Goal: Task Accomplishment & Management: Complete application form

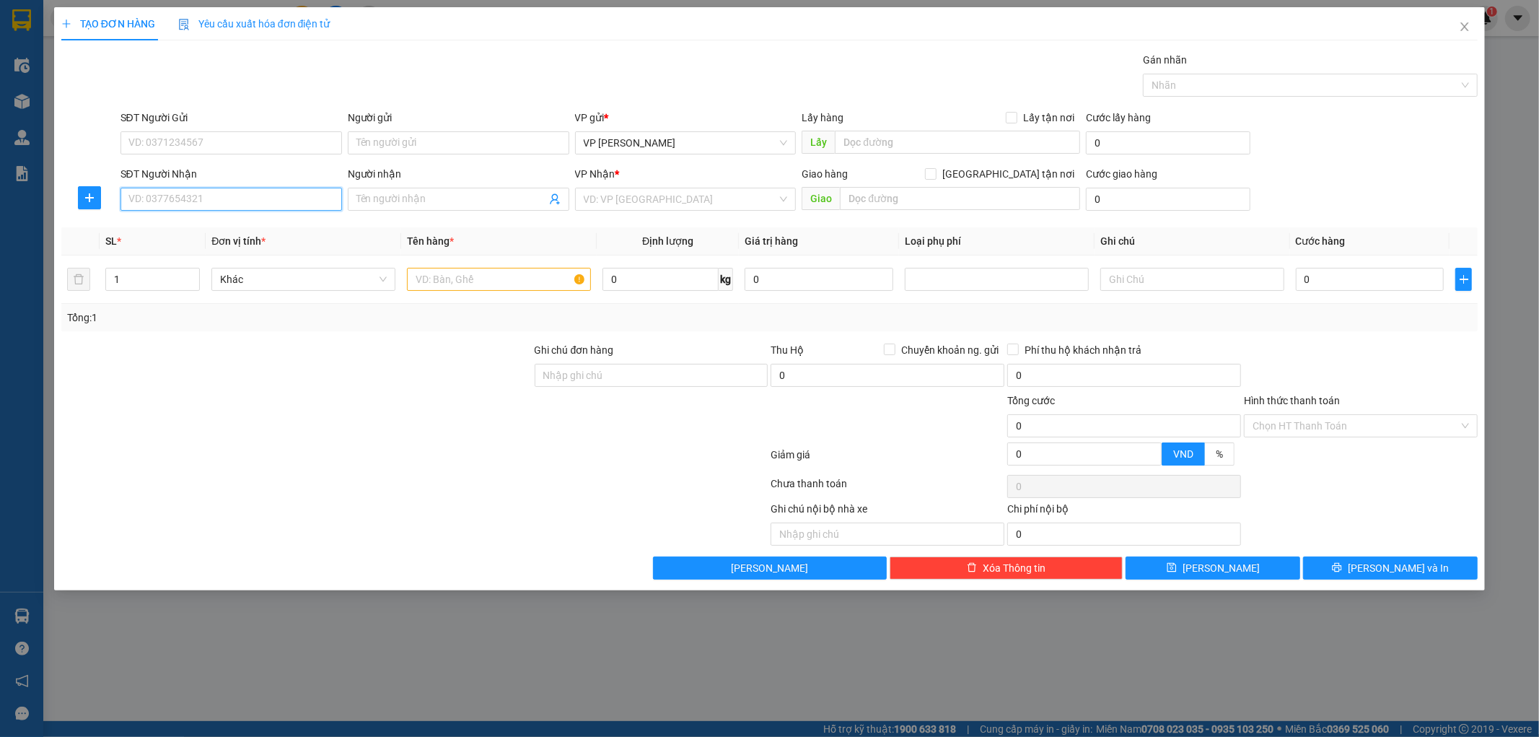
click at [172, 206] on input "SĐT Người Nhận" at bounding box center [232, 199] width 222 height 23
type input "0971550824"
click at [167, 224] on div "0971550824 - chị [PERSON_NAME]" at bounding box center [231, 228] width 204 height 16
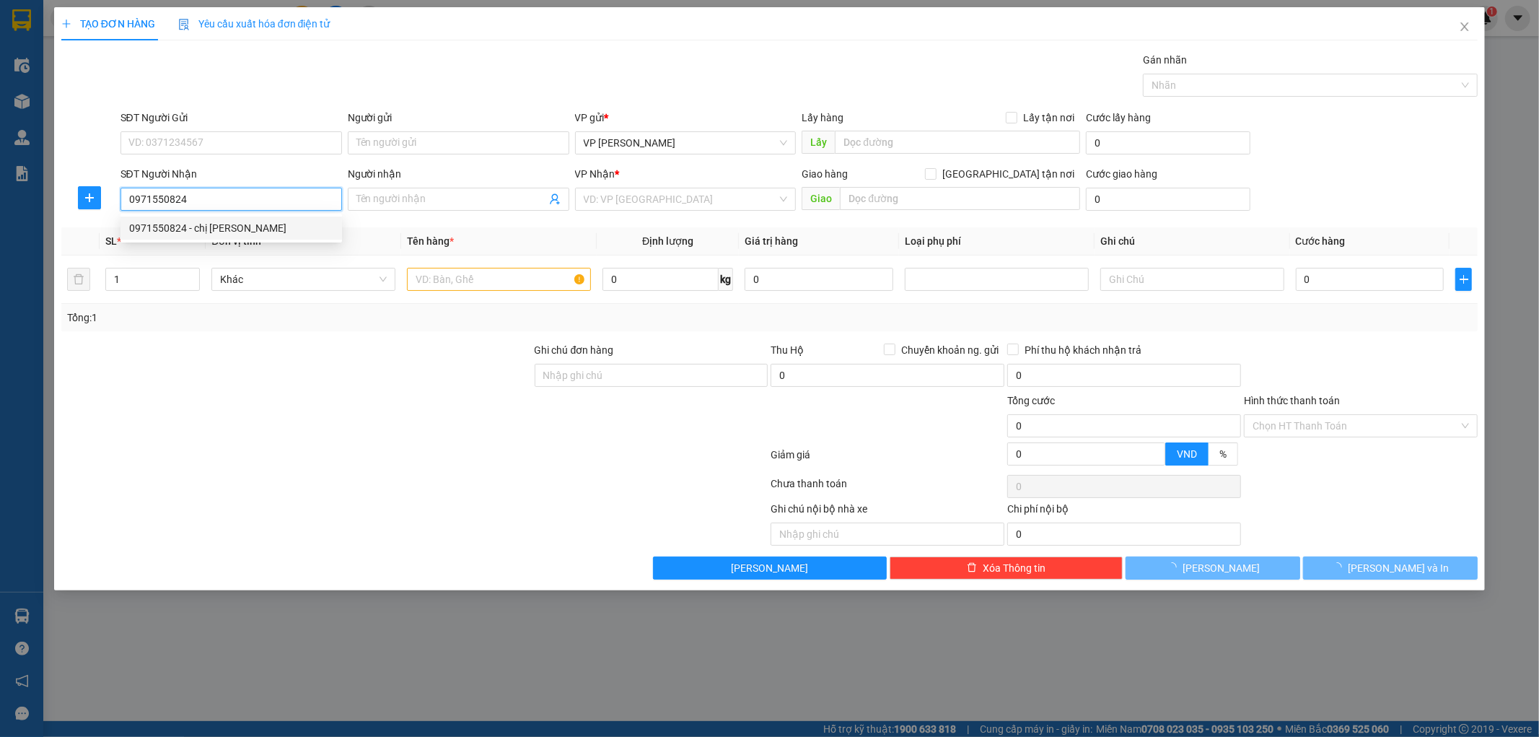
type input "chị [PERSON_NAME]"
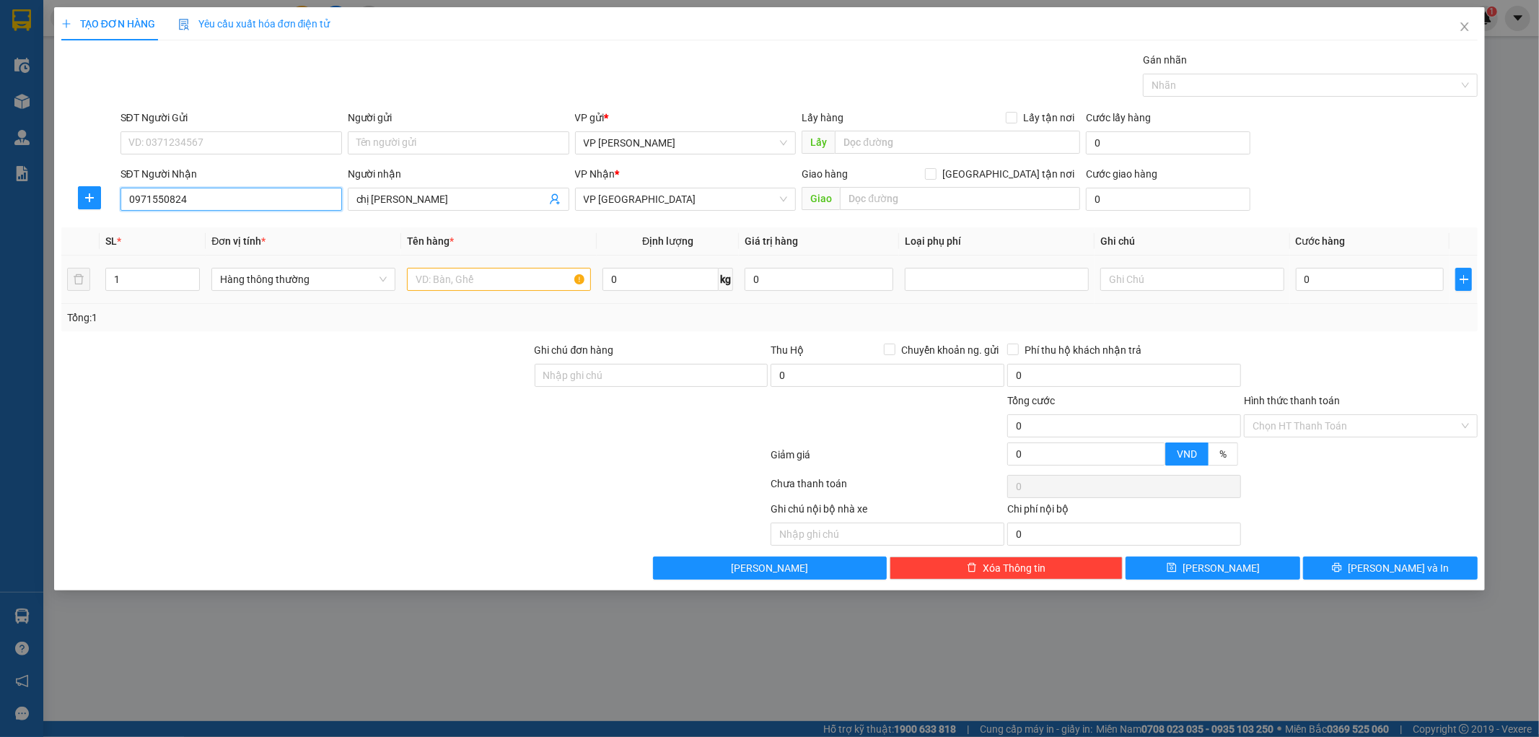
type input "0971550824"
click at [476, 287] on input "text" at bounding box center [499, 279] width 184 height 23
type input "hvt"
click at [1360, 275] on input "0" at bounding box center [1370, 279] width 149 height 23
type input "002"
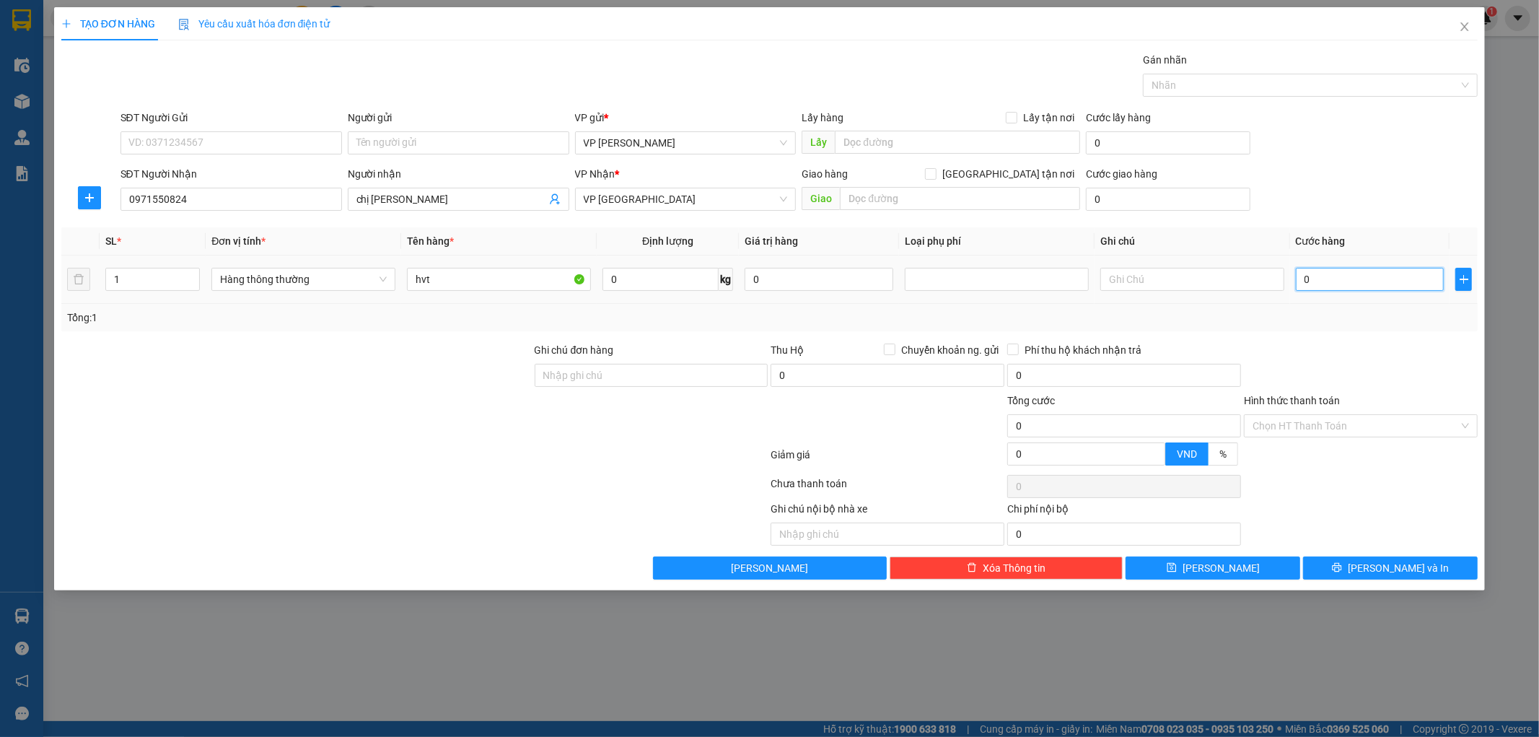
type input "2"
type input "0.025"
type input "25"
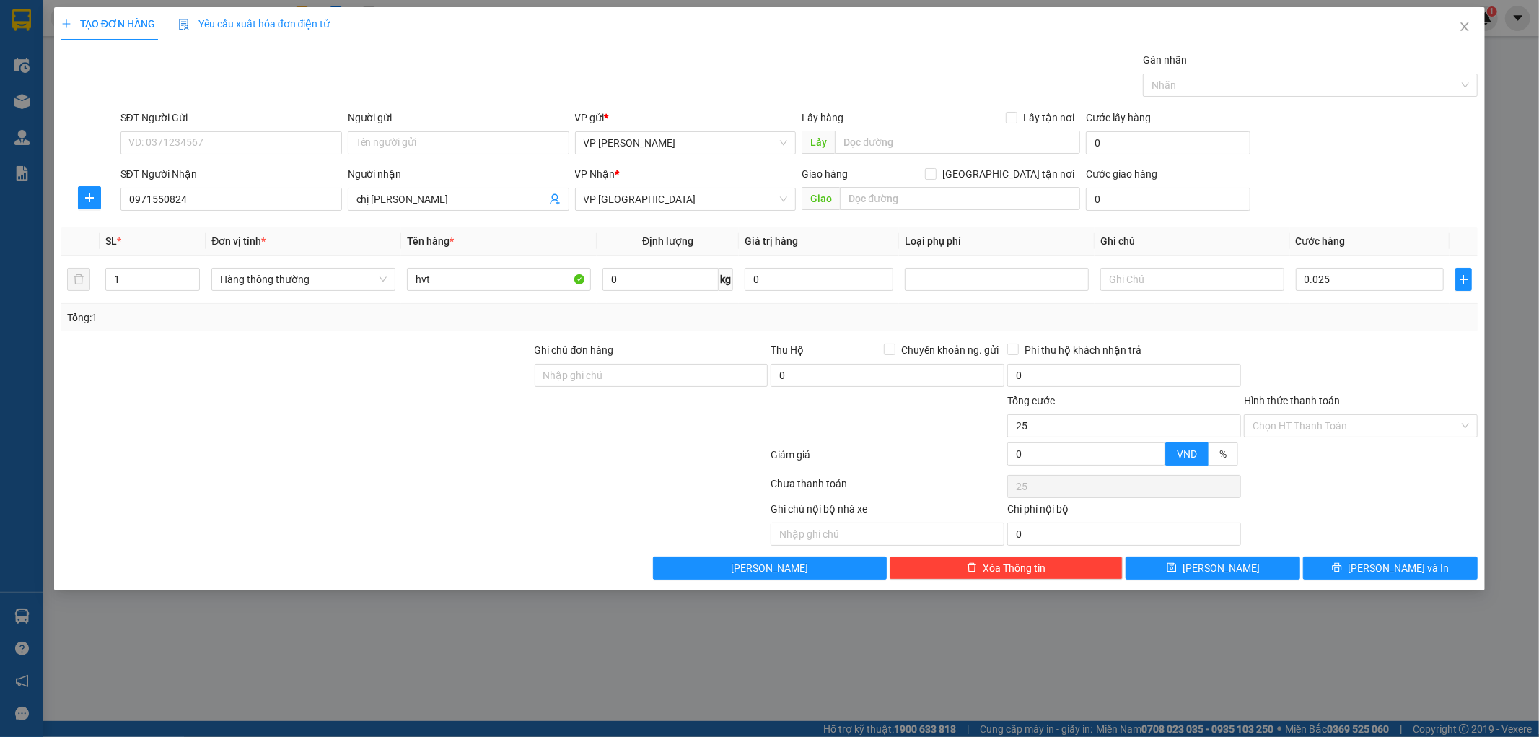
click at [1376, 312] on div "Tổng: 1" at bounding box center [770, 318] width 1406 height 16
type input "25.000"
click at [1396, 572] on span "[PERSON_NAME] và In" at bounding box center [1398, 568] width 101 height 16
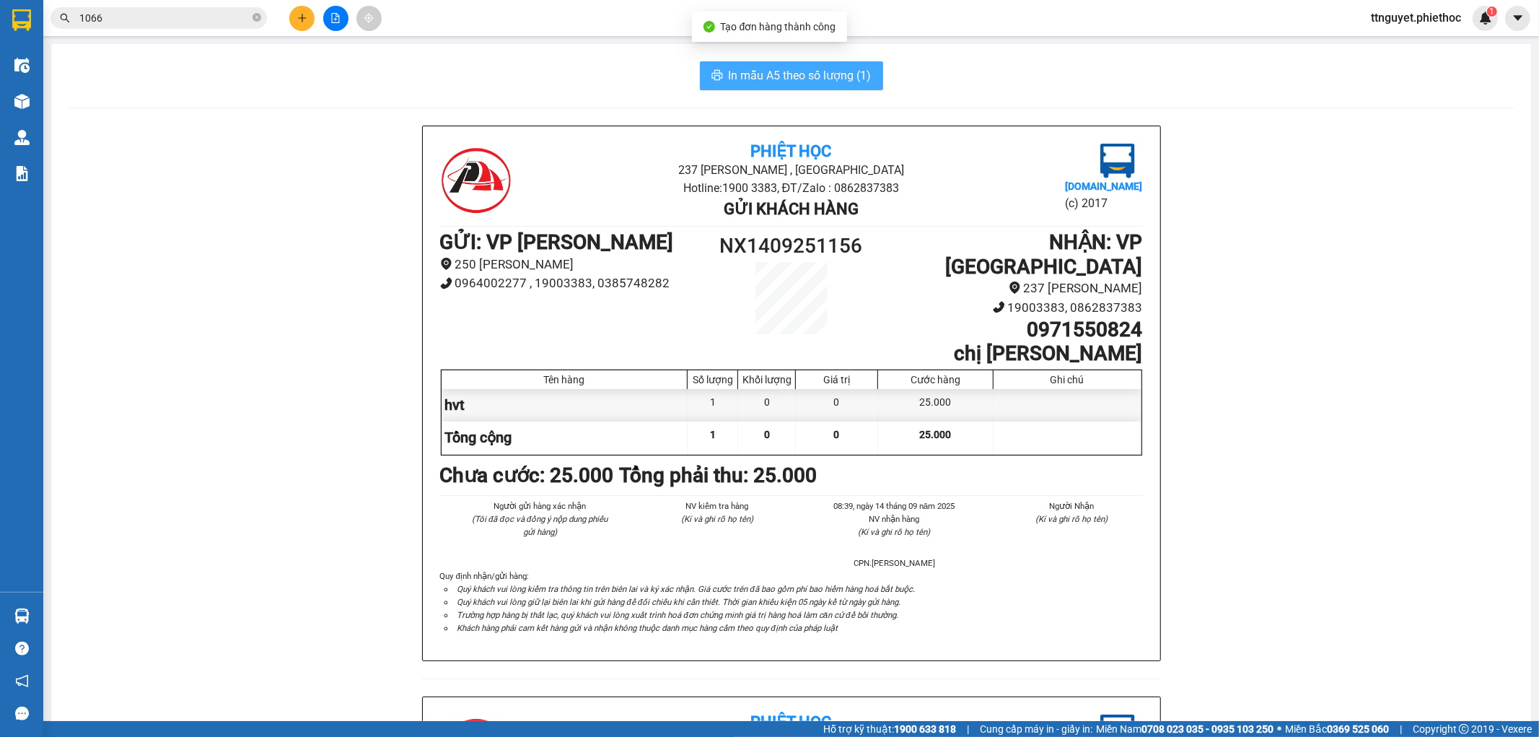
click at [764, 79] on span "In mẫu A5 theo số lượng (1)" at bounding box center [800, 75] width 143 height 18
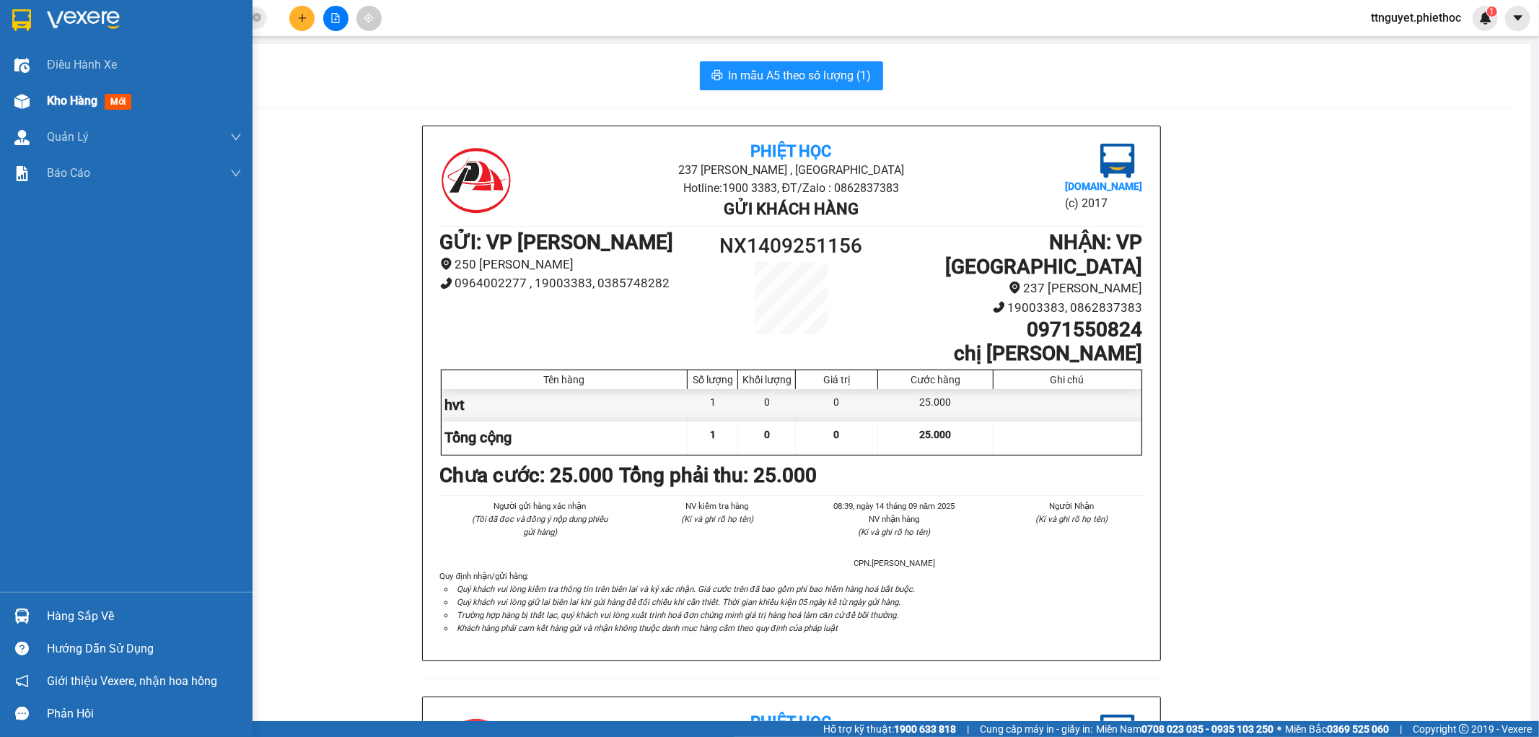
click at [25, 91] on div at bounding box center [21, 101] width 25 height 25
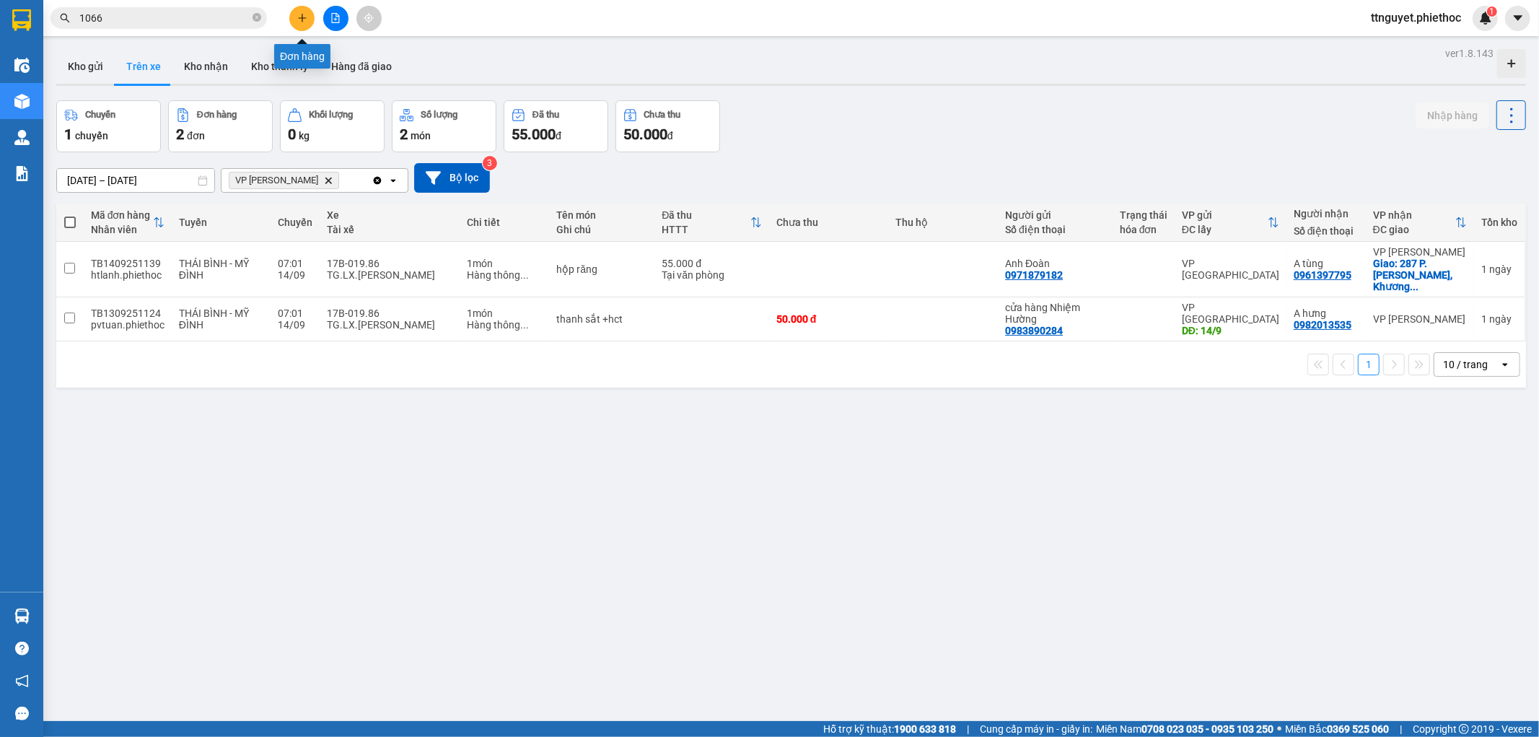
click at [301, 13] on icon "plus" at bounding box center [302, 18] width 10 height 10
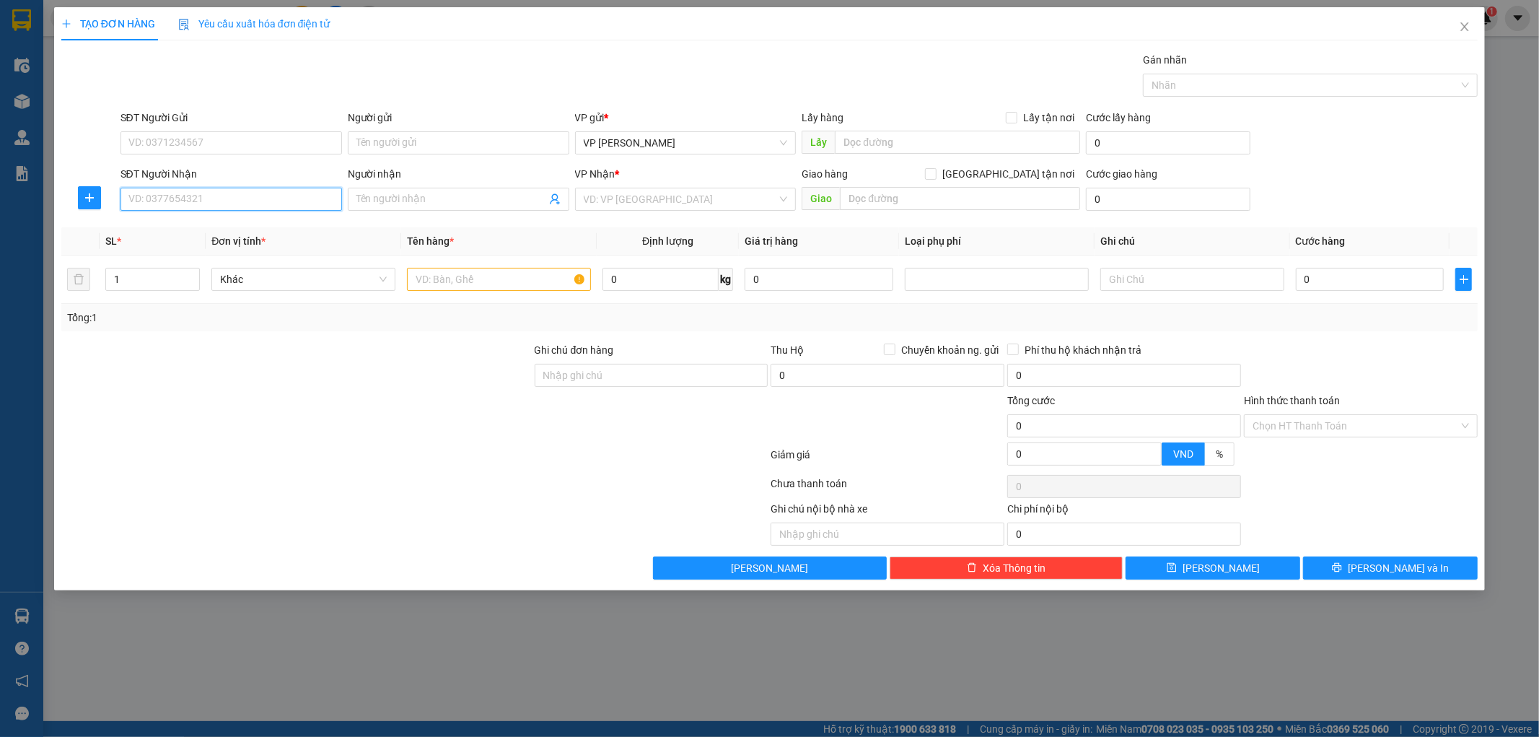
click at [206, 193] on input "SĐT Người Nhận" at bounding box center [232, 199] width 222 height 23
type input "0966205197"
click at [190, 227] on div "0966205197 - kh" at bounding box center [231, 228] width 204 height 16
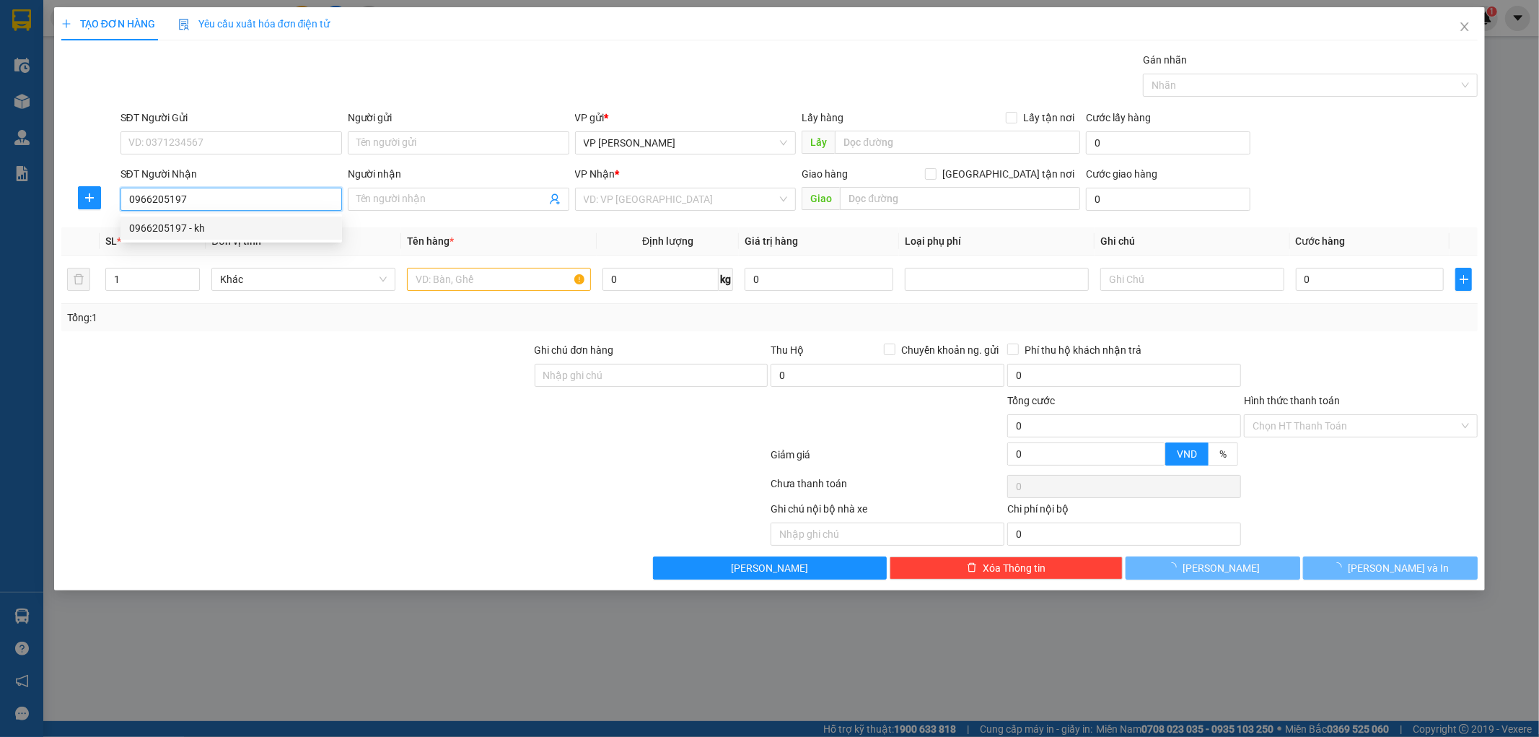
type input "kh"
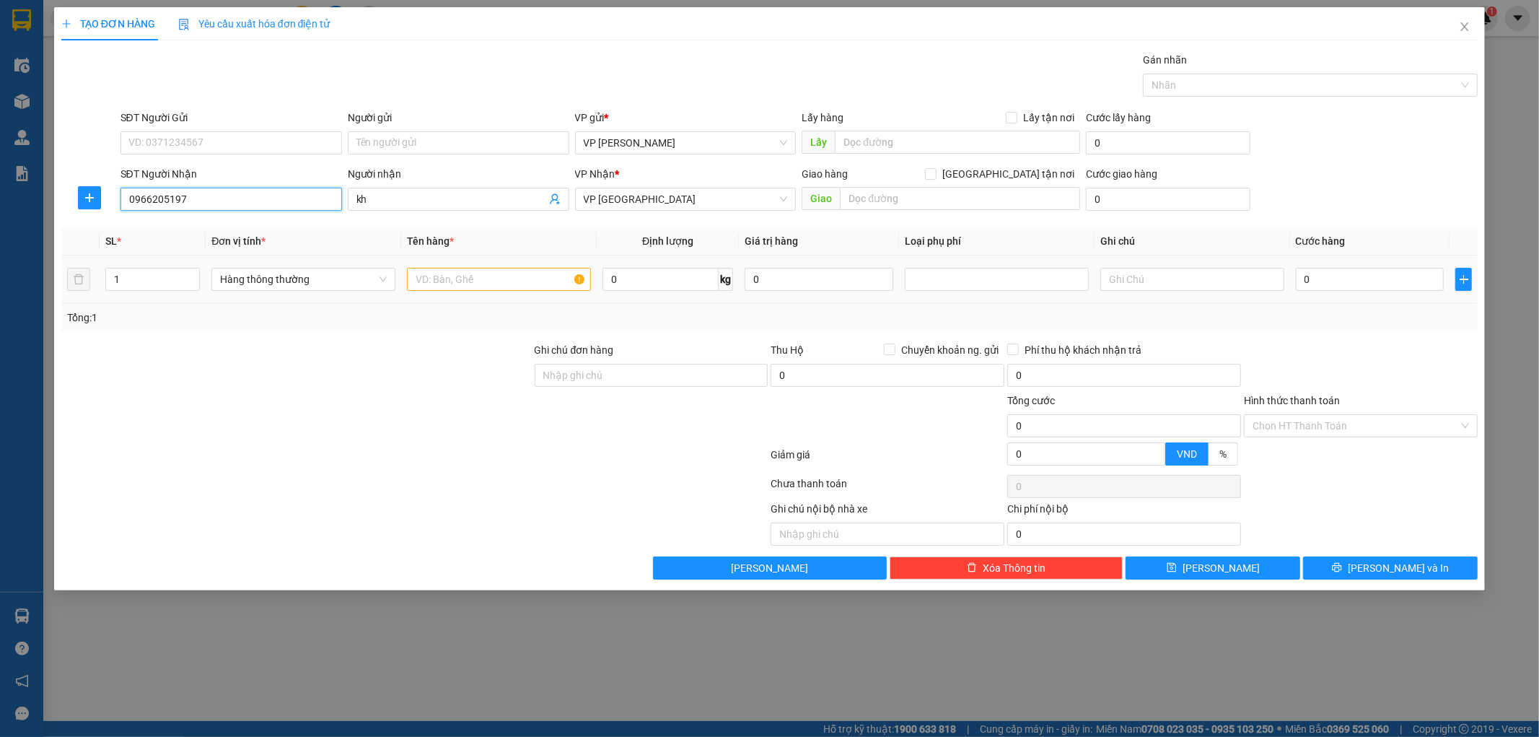
type input "0966205197"
click at [460, 287] on input "text" at bounding box center [499, 279] width 184 height 23
type input "tui giay tơ"
click at [1357, 284] on input "0" at bounding box center [1370, 279] width 149 height 23
click at [1407, 386] on div at bounding box center [1361, 367] width 237 height 51
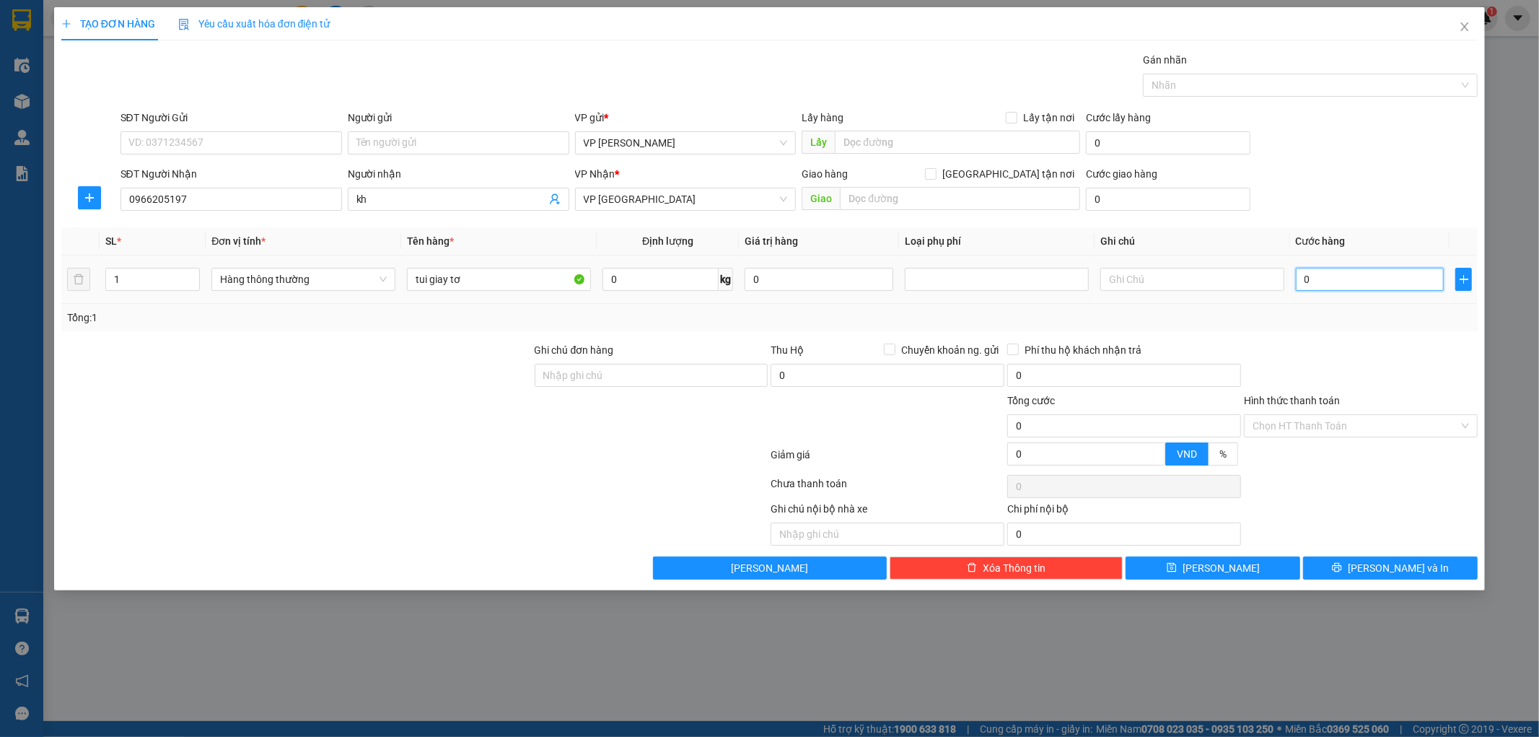
click at [1339, 269] on input "0" at bounding box center [1370, 279] width 149 height 23
type input "002"
type input "2"
type input "0.025"
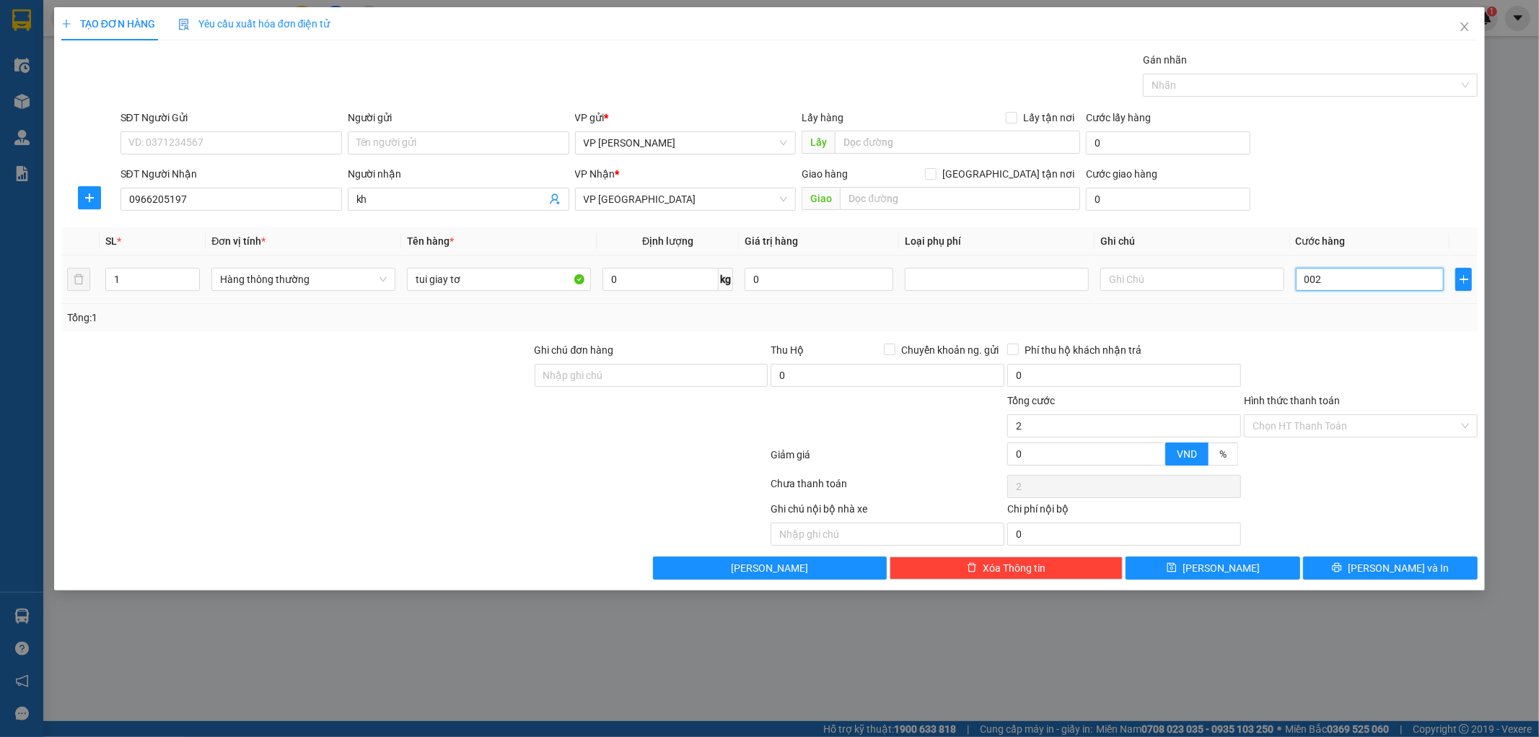
type input "25"
type input "25.000"
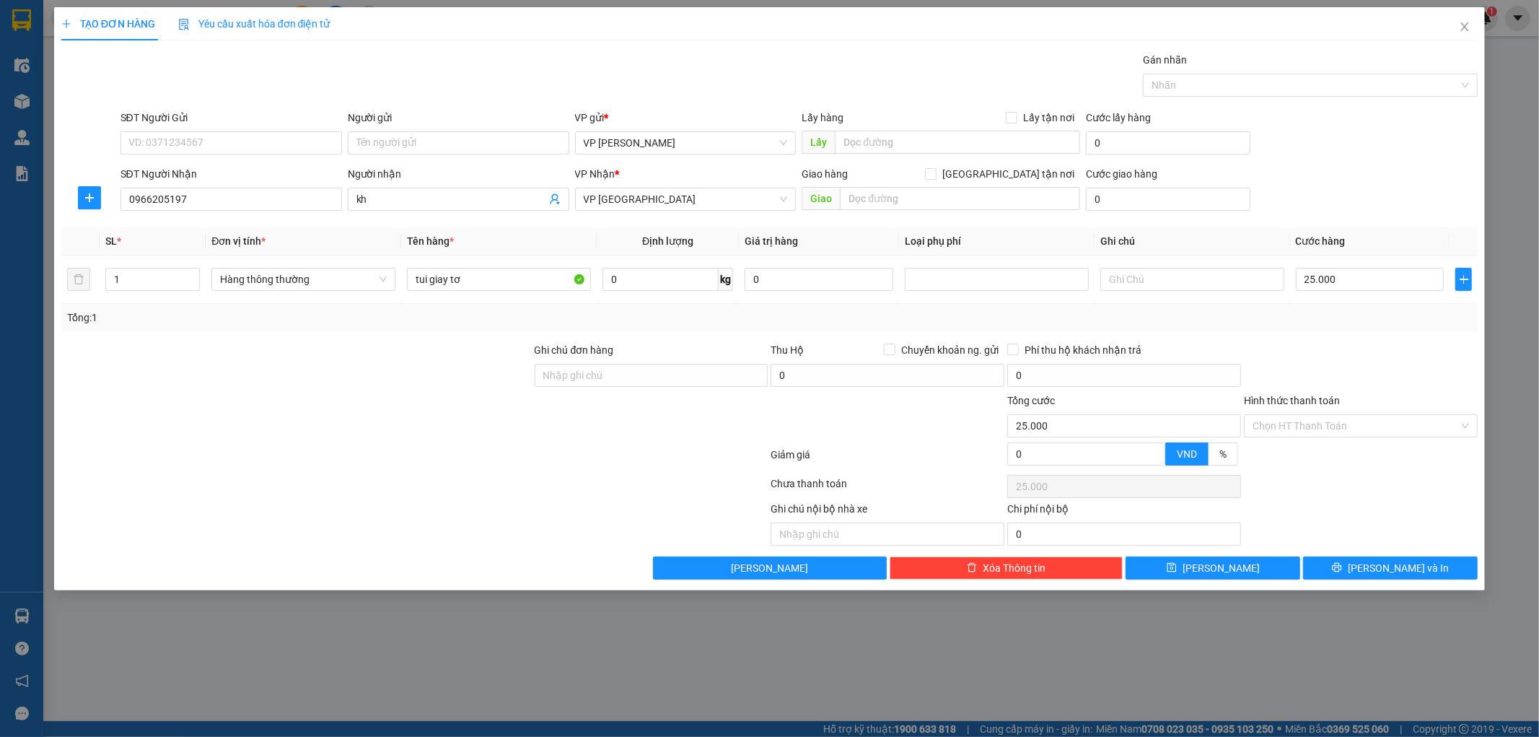
click at [1388, 371] on div at bounding box center [1361, 367] width 237 height 51
click at [1379, 570] on span "[PERSON_NAME] và In" at bounding box center [1398, 568] width 101 height 16
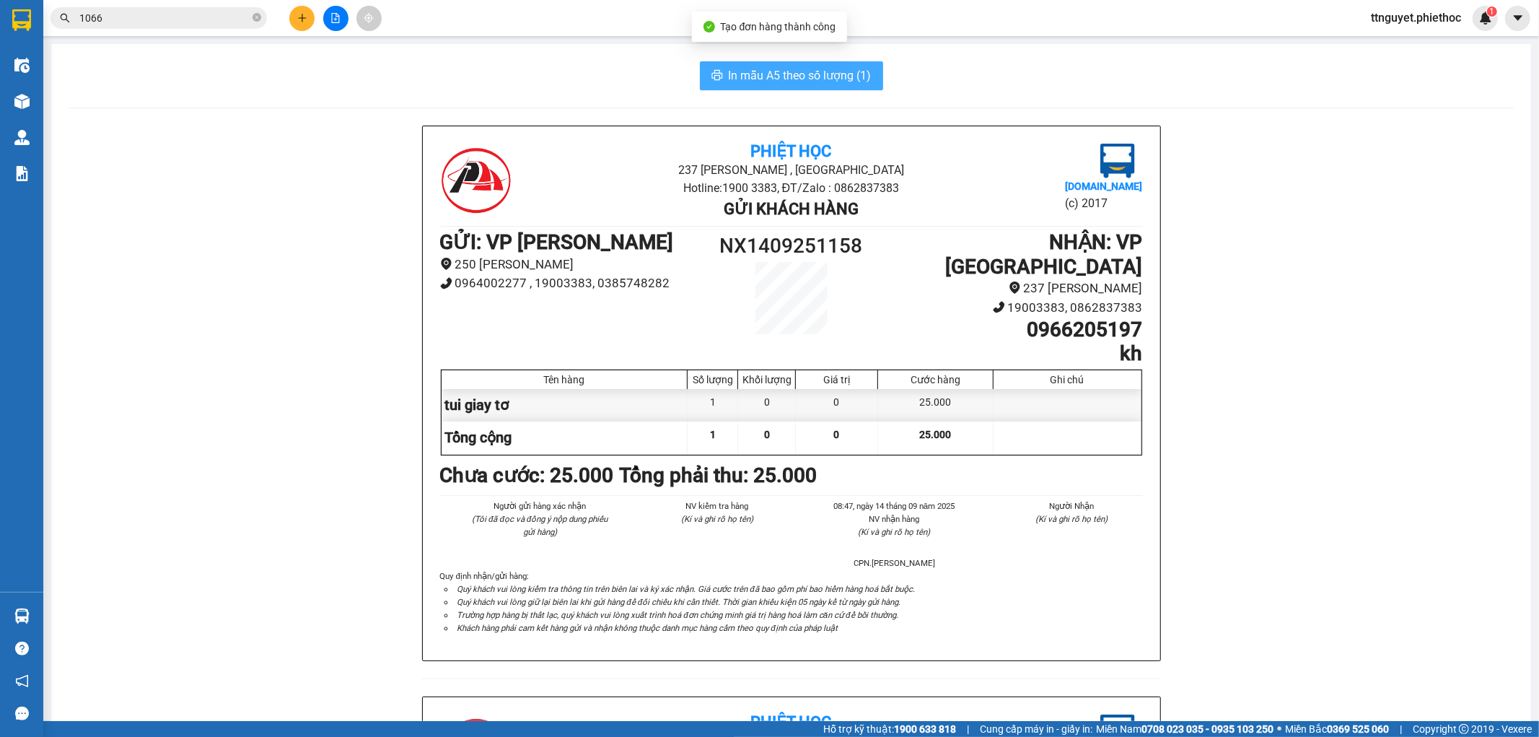
click at [761, 73] on span "In mẫu A5 theo số lượng (1)" at bounding box center [800, 75] width 143 height 18
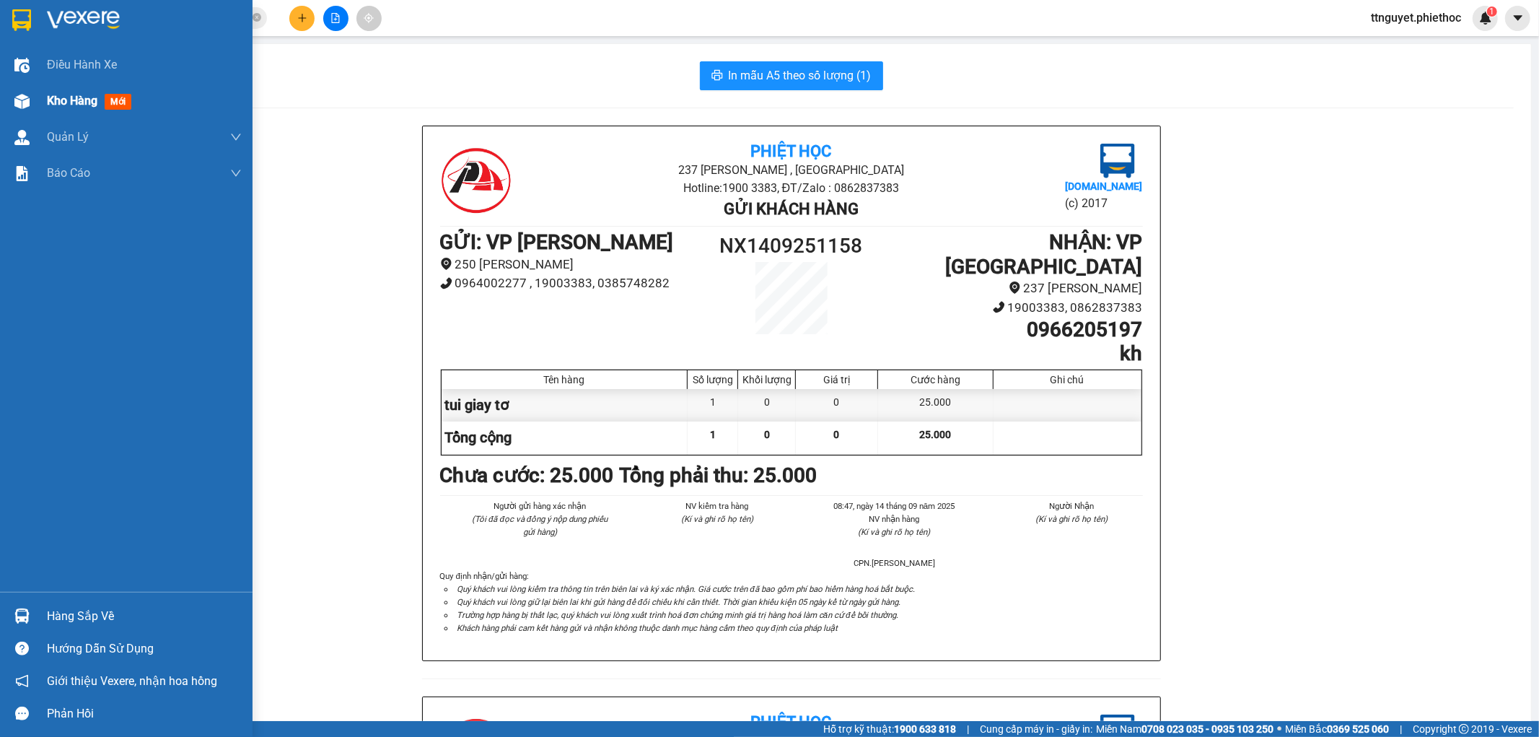
click at [38, 102] on div "Kho hàng mới" at bounding box center [126, 101] width 253 height 36
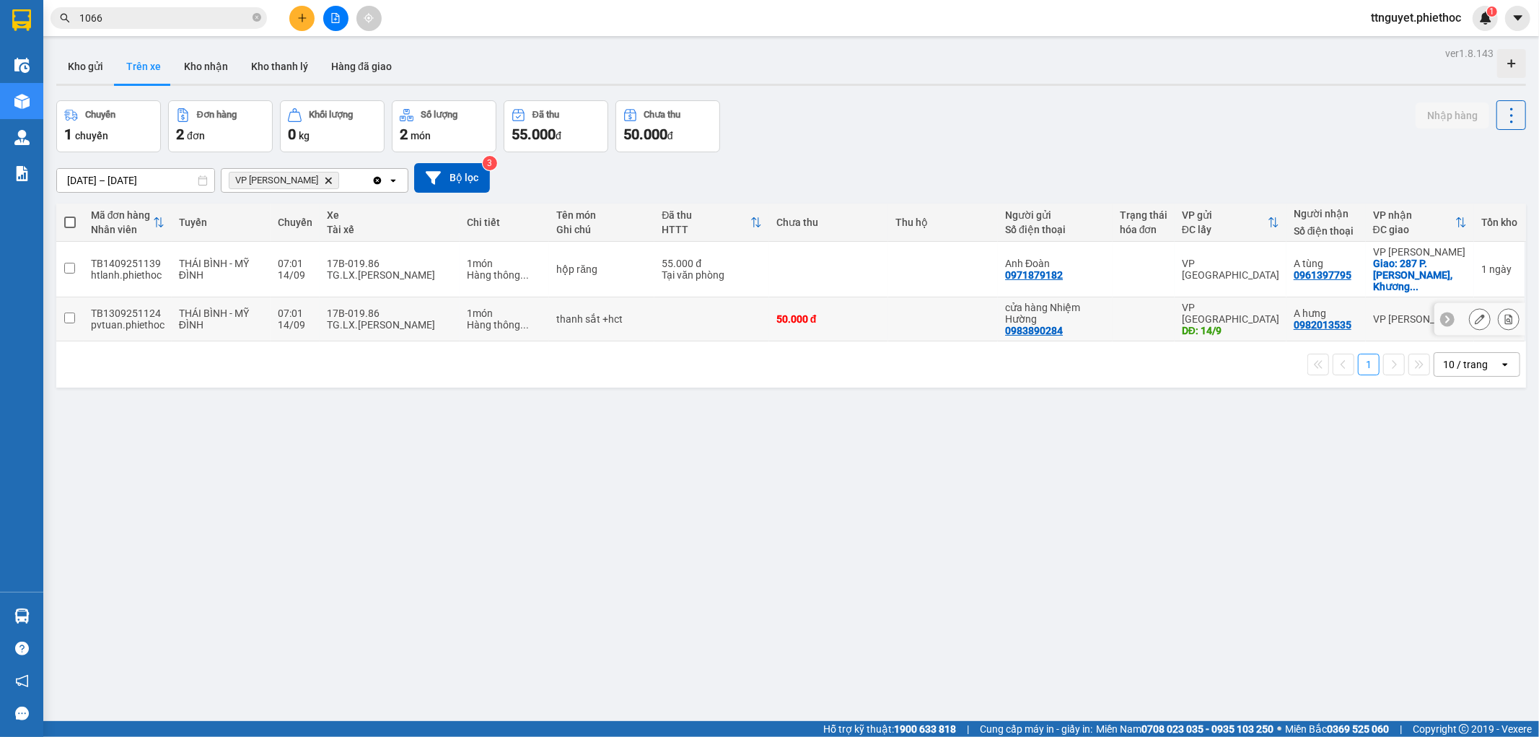
click at [264, 310] on td "THÁI BÌNH - MỸ ĐÌNH" at bounding box center [222, 319] width 100 height 44
checkbox input "true"
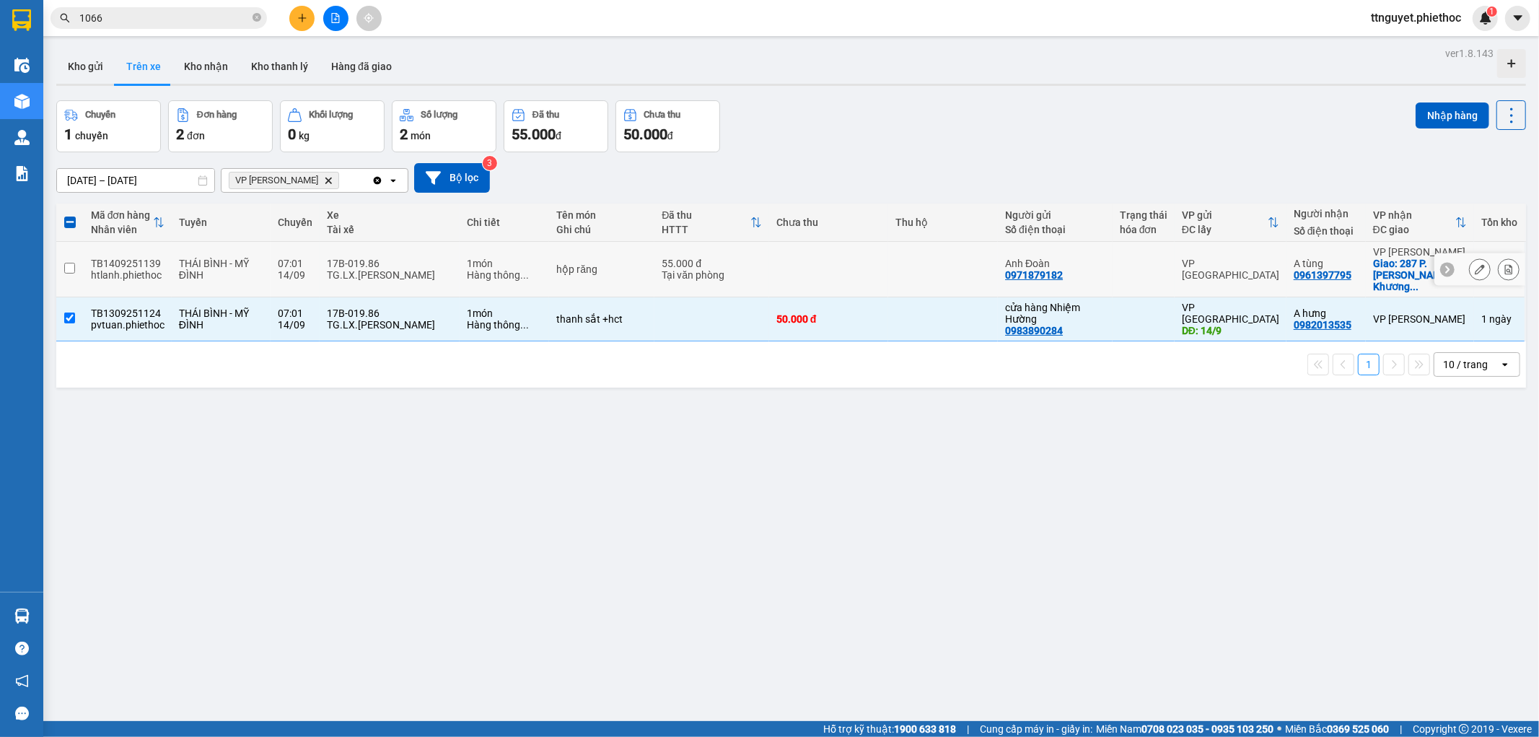
click at [278, 274] on div "14/09" at bounding box center [295, 275] width 35 height 12
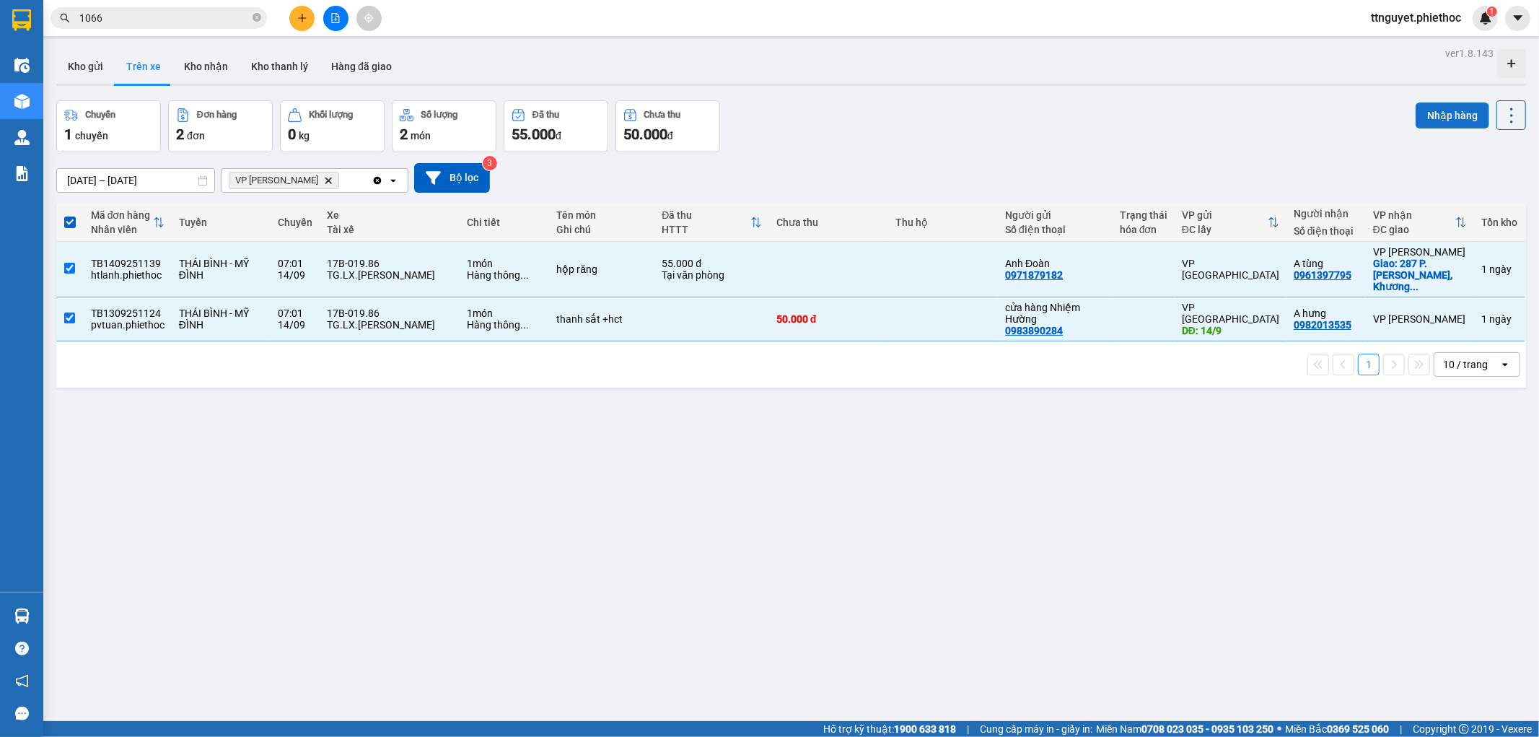
click at [1440, 105] on button "Nhập hàng" at bounding box center [1453, 115] width 74 height 26
checkbox input "false"
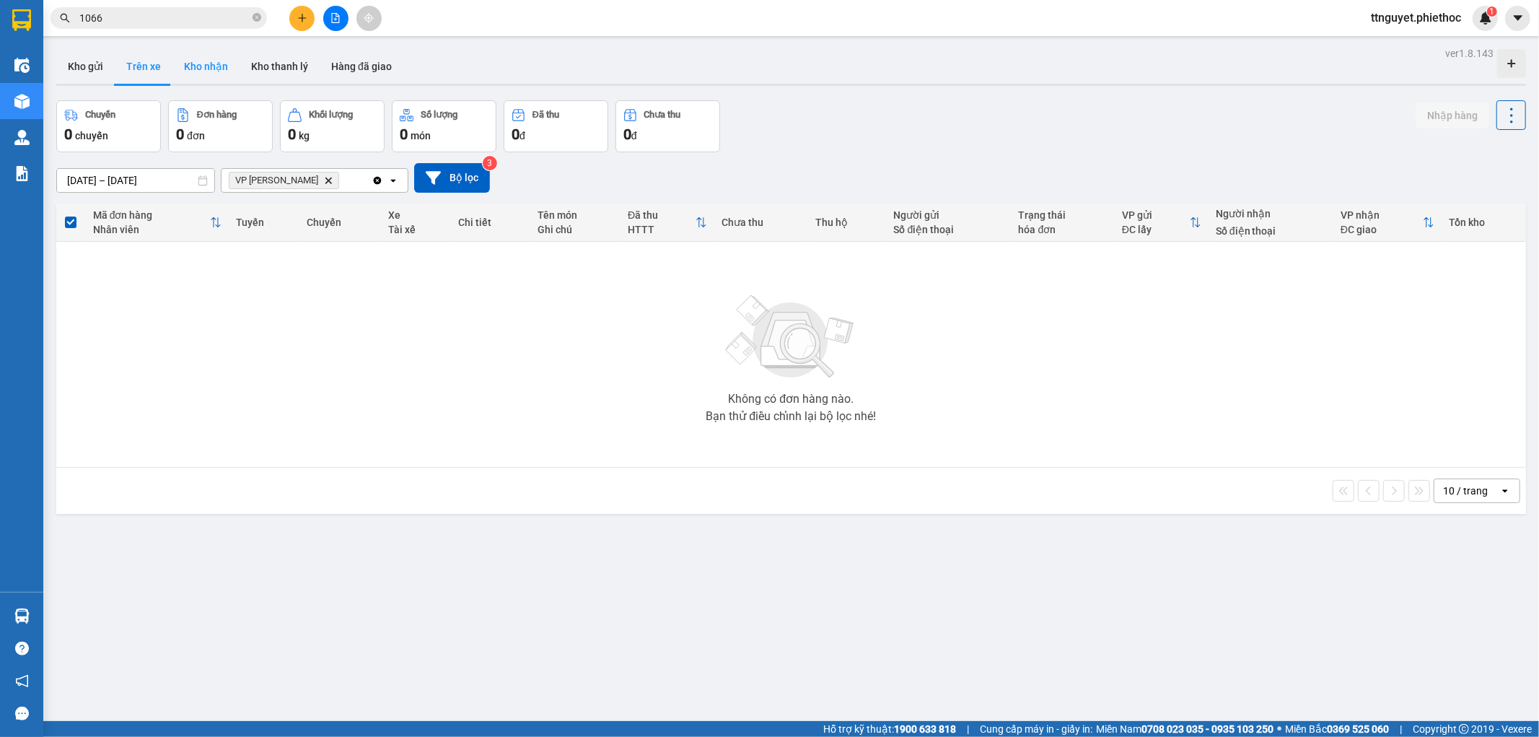
click at [211, 70] on button "Kho nhận" at bounding box center [205, 66] width 67 height 35
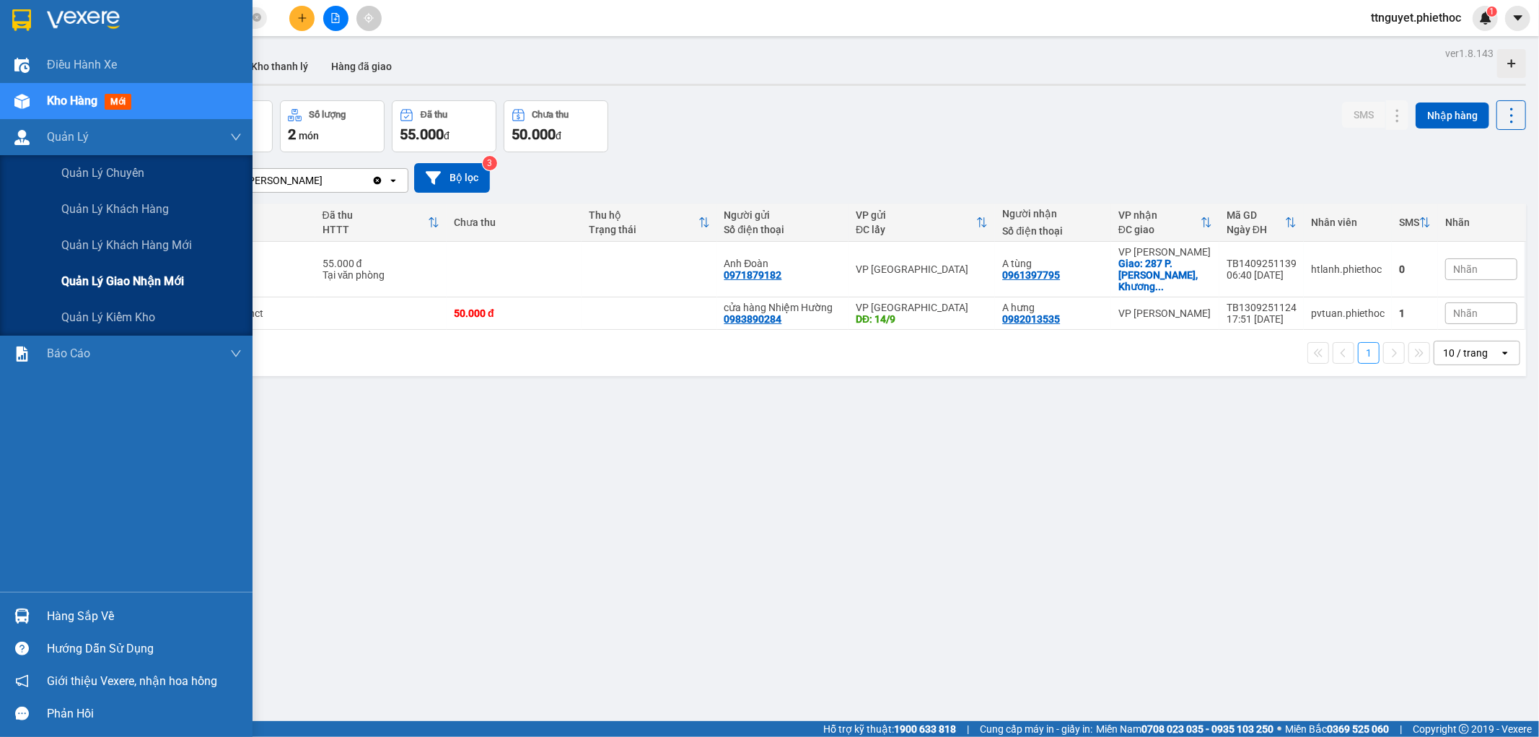
click at [52, 279] on div "Quản lý giao nhận mới" at bounding box center [126, 281] width 253 height 36
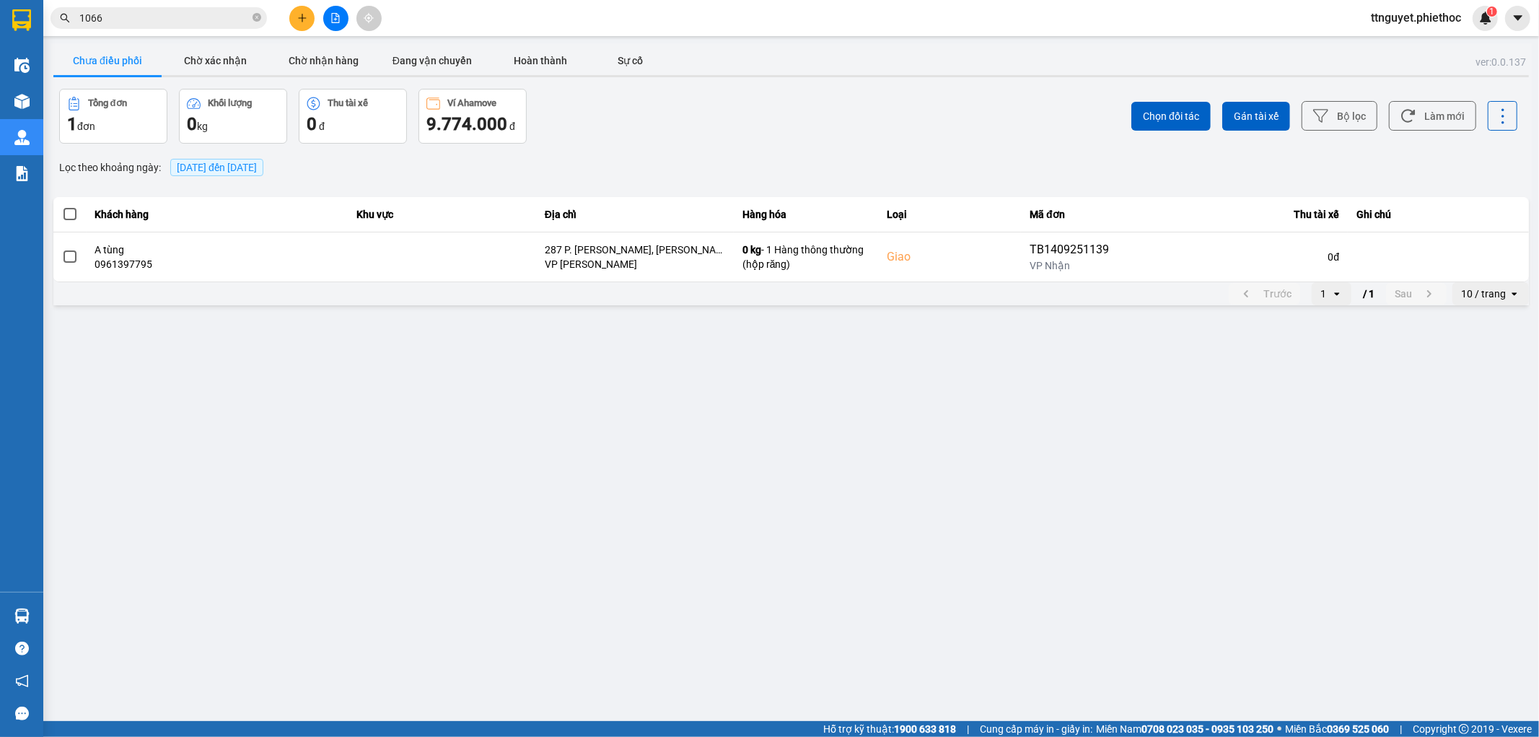
click at [74, 215] on span at bounding box center [70, 214] width 13 height 13
click at [62, 206] on input "checkbox" at bounding box center [62, 206] width 0 height 0
click at [1157, 111] on span "Chọn đối tác" at bounding box center [1171, 116] width 56 height 14
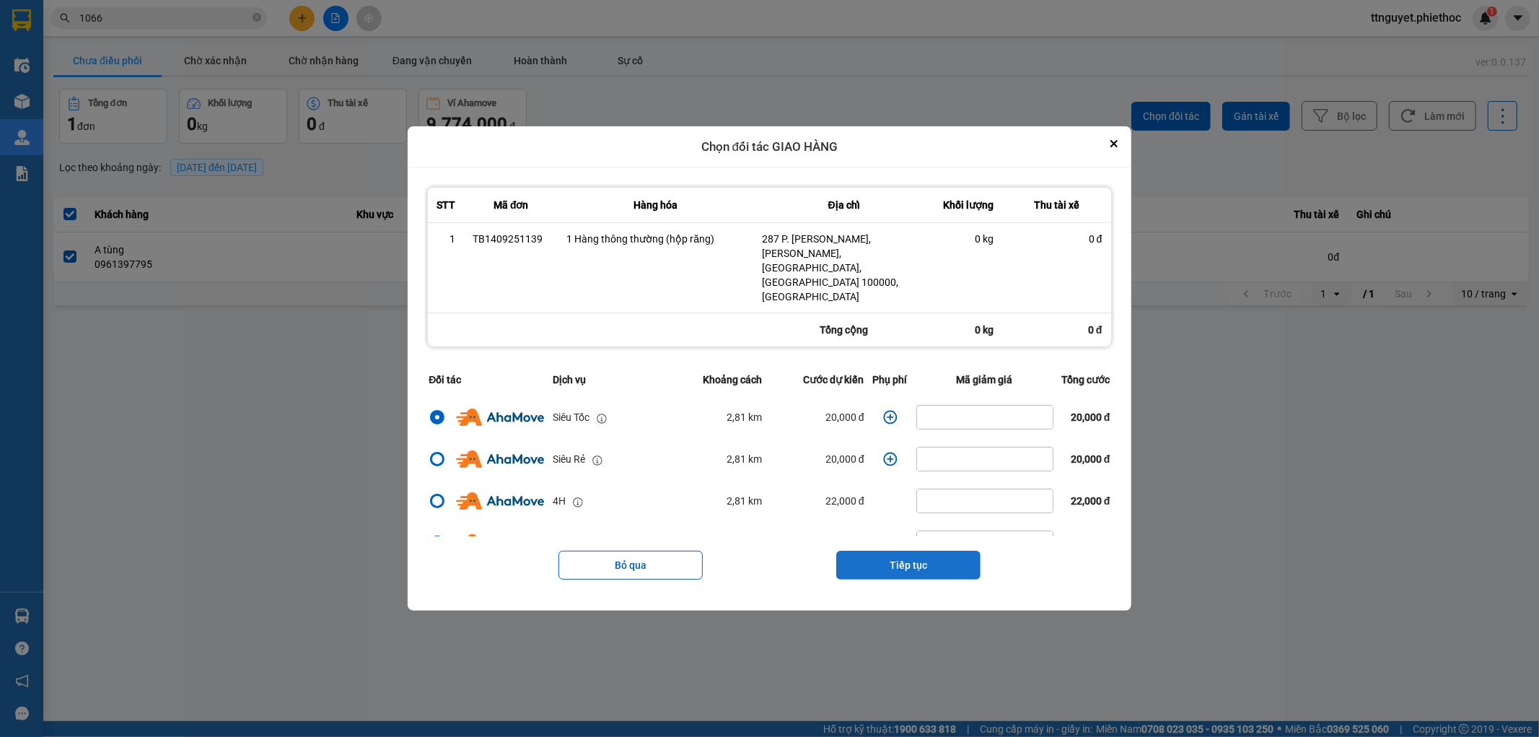
click at [891, 551] on button "Tiếp tục" at bounding box center [908, 565] width 144 height 29
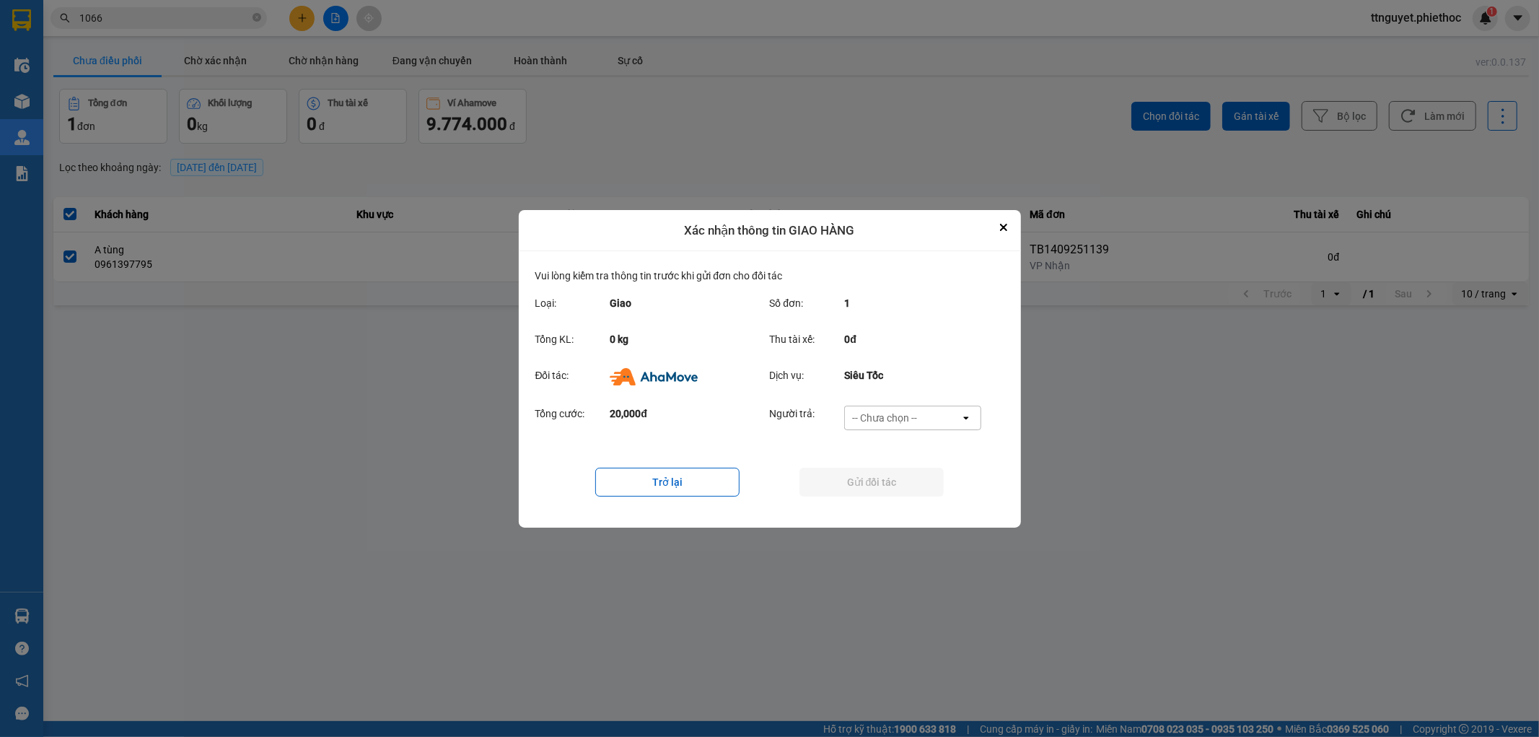
click at [893, 414] on div "-- Chưa chọn --" at bounding box center [884, 418] width 65 height 14
click at [871, 498] on span "Ví Ahamove" at bounding box center [885, 500] width 58 height 14
click at [871, 479] on button "Gửi đối tác" at bounding box center [872, 482] width 144 height 29
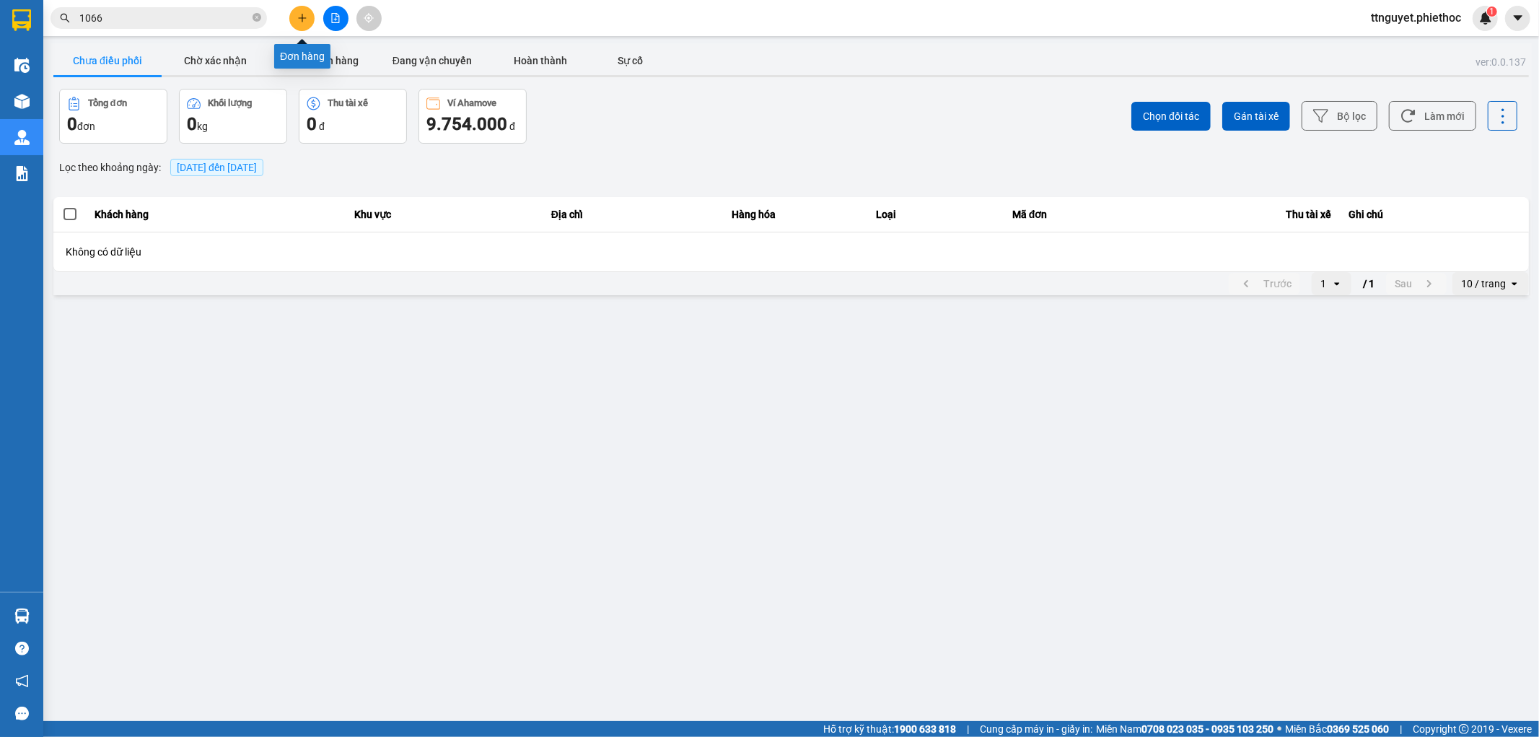
click at [302, 25] on button at bounding box center [301, 18] width 25 height 25
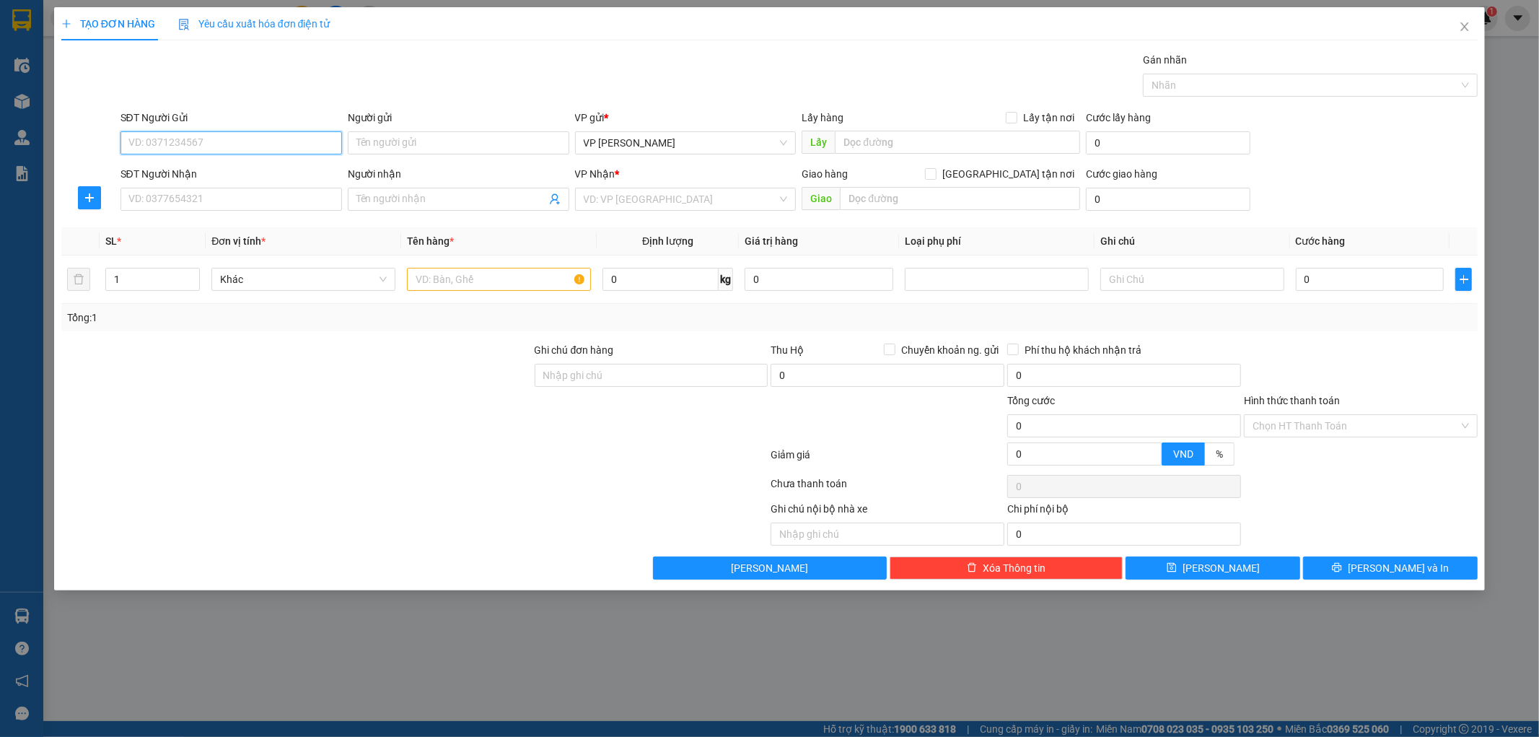
click at [278, 136] on input "SĐT Người Gửi" at bounding box center [232, 142] width 222 height 23
type input "0347261362"
click at [437, 144] on input "Người gửi" at bounding box center [459, 142] width 222 height 23
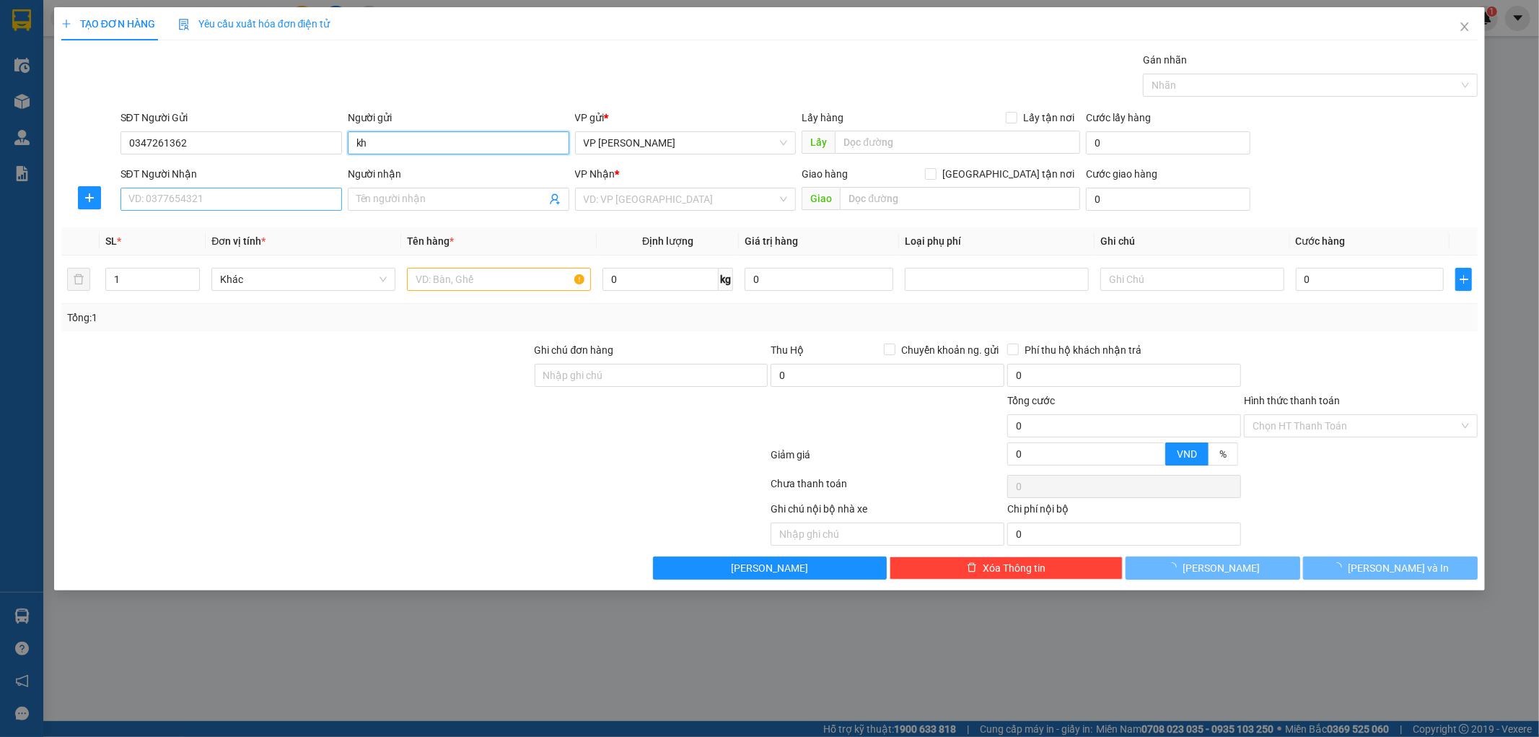
type input "kh"
click at [261, 201] on input "SĐT Người Nhận" at bounding box center [232, 199] width 222 height 23
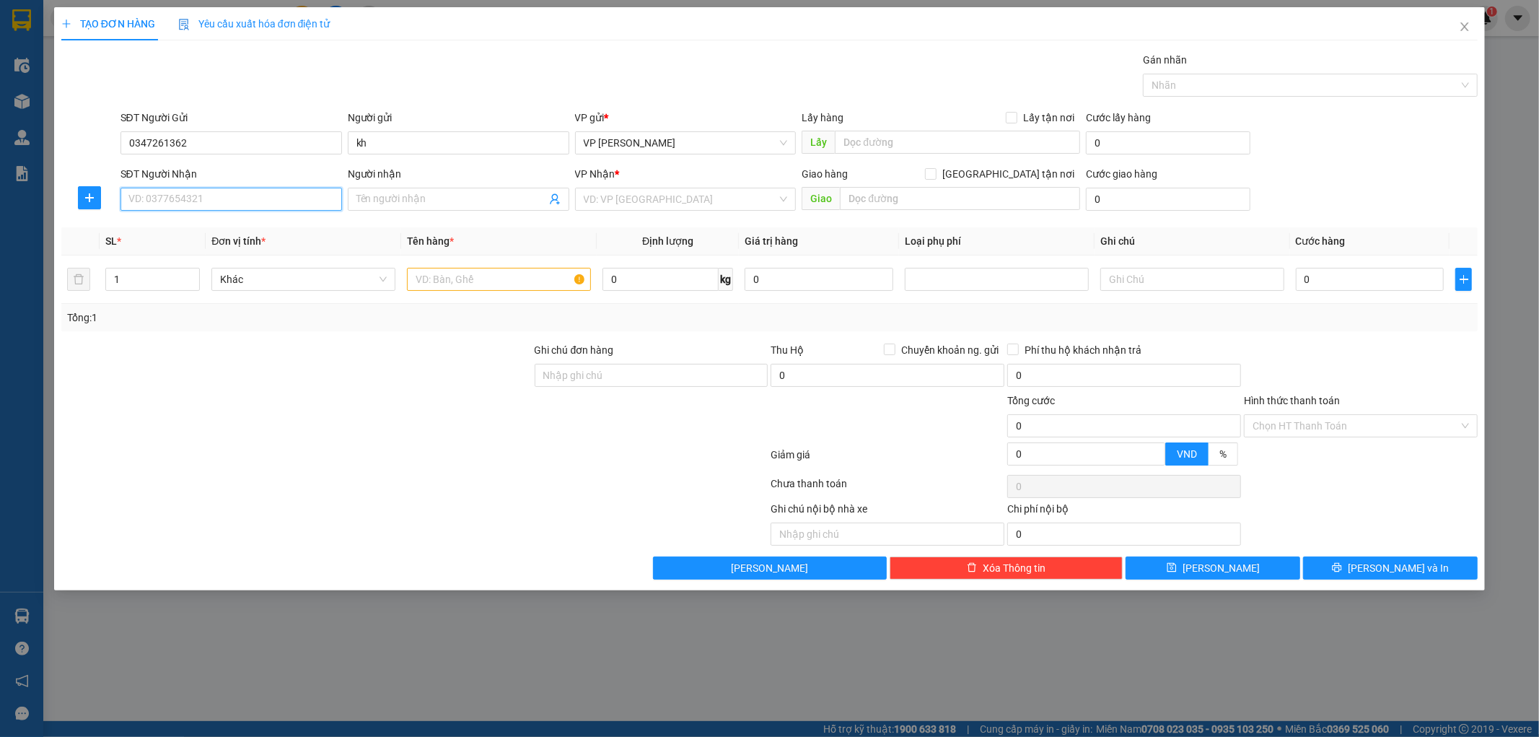
click at [261, 201] on input "SĐT Người Nhận" at bounding box center [232, 199] width 222 height 23
type input "0375758996"
click at [460, 202] on input "Người nhận" at bounding box center [452, 199] width 190 height 16
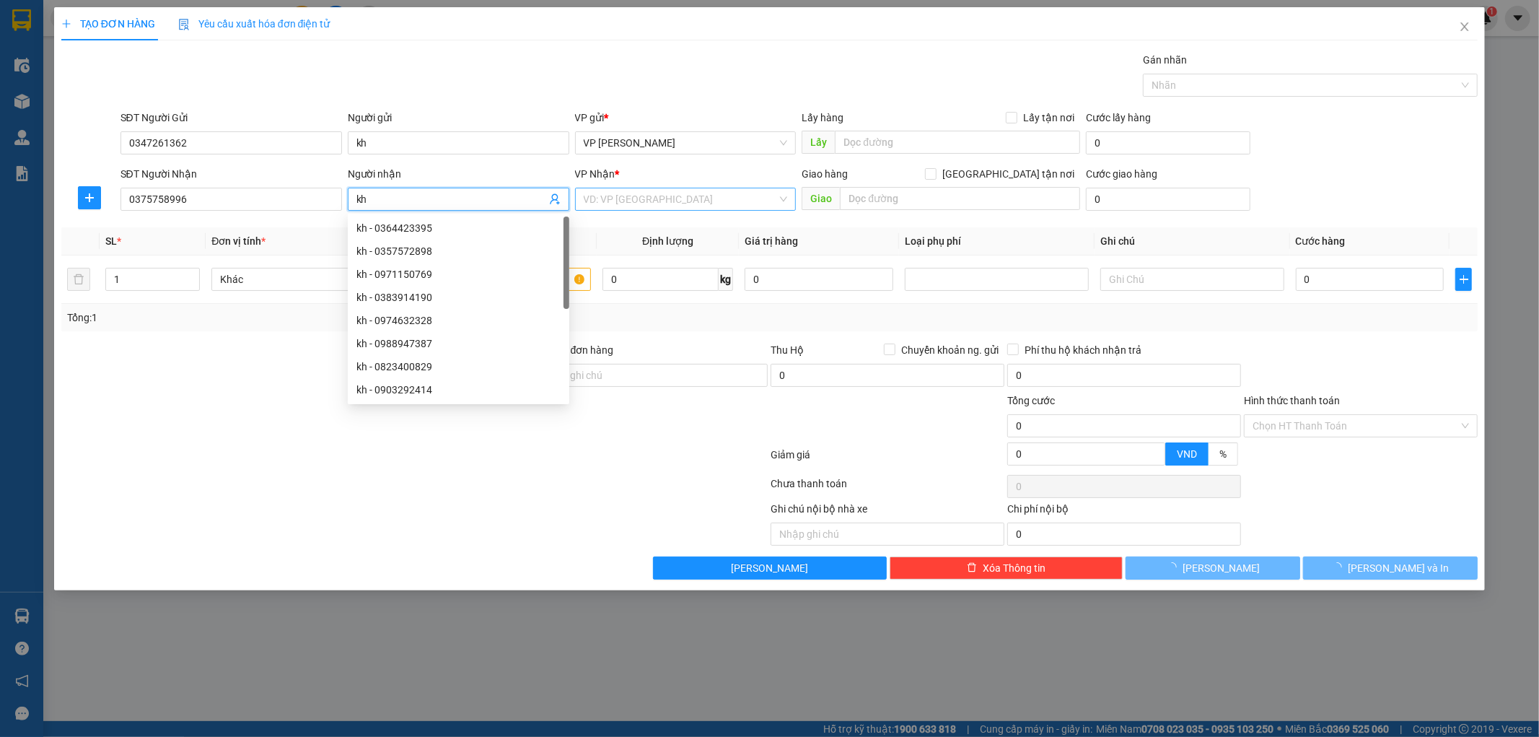
type input "kh"
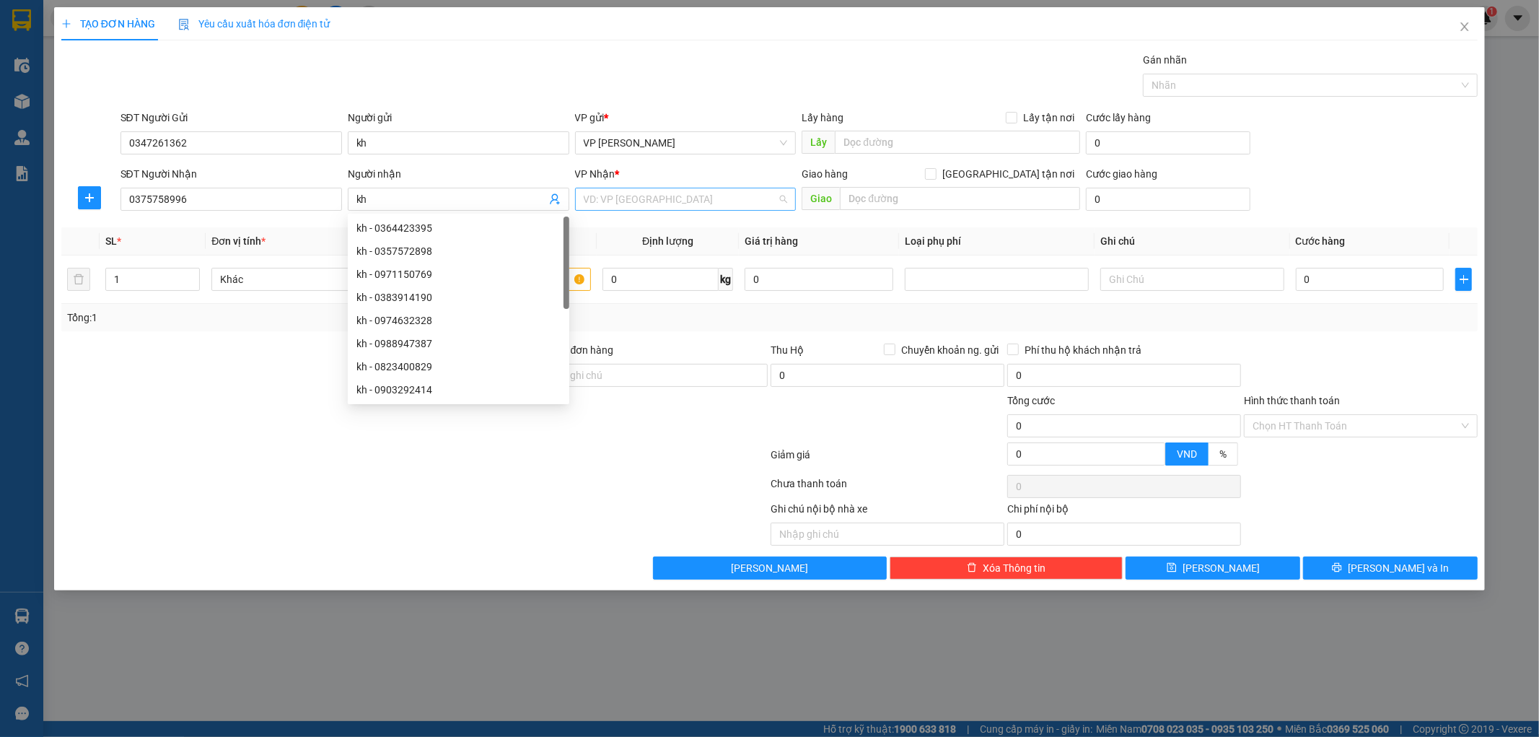
click at [633, 202] on input "search" at bounding box center [681, 199] width 194 height 22
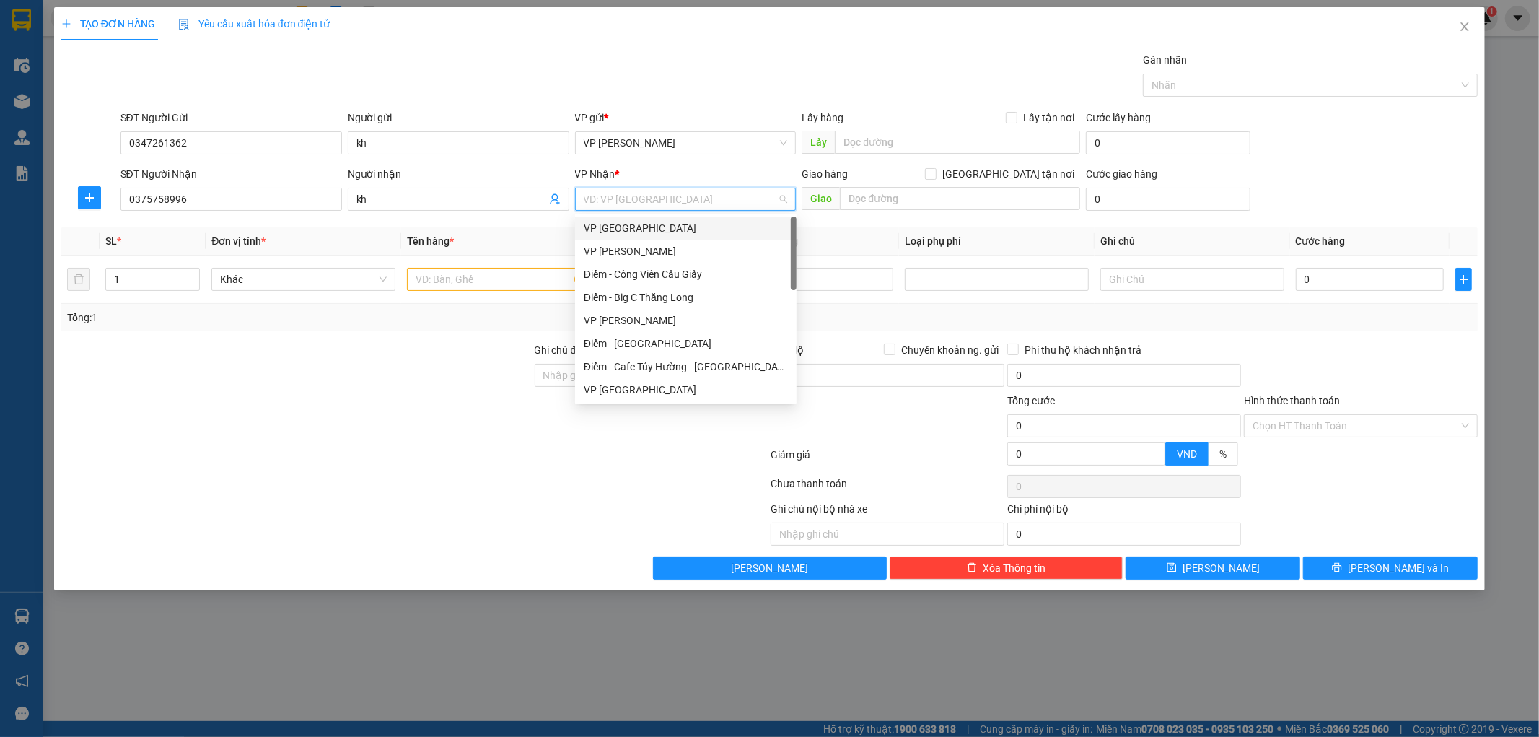
click at [632, 224] on div "VP [GEOGRAPHIC_DATA]" at bounding box center [686, 228] width 204 height 16
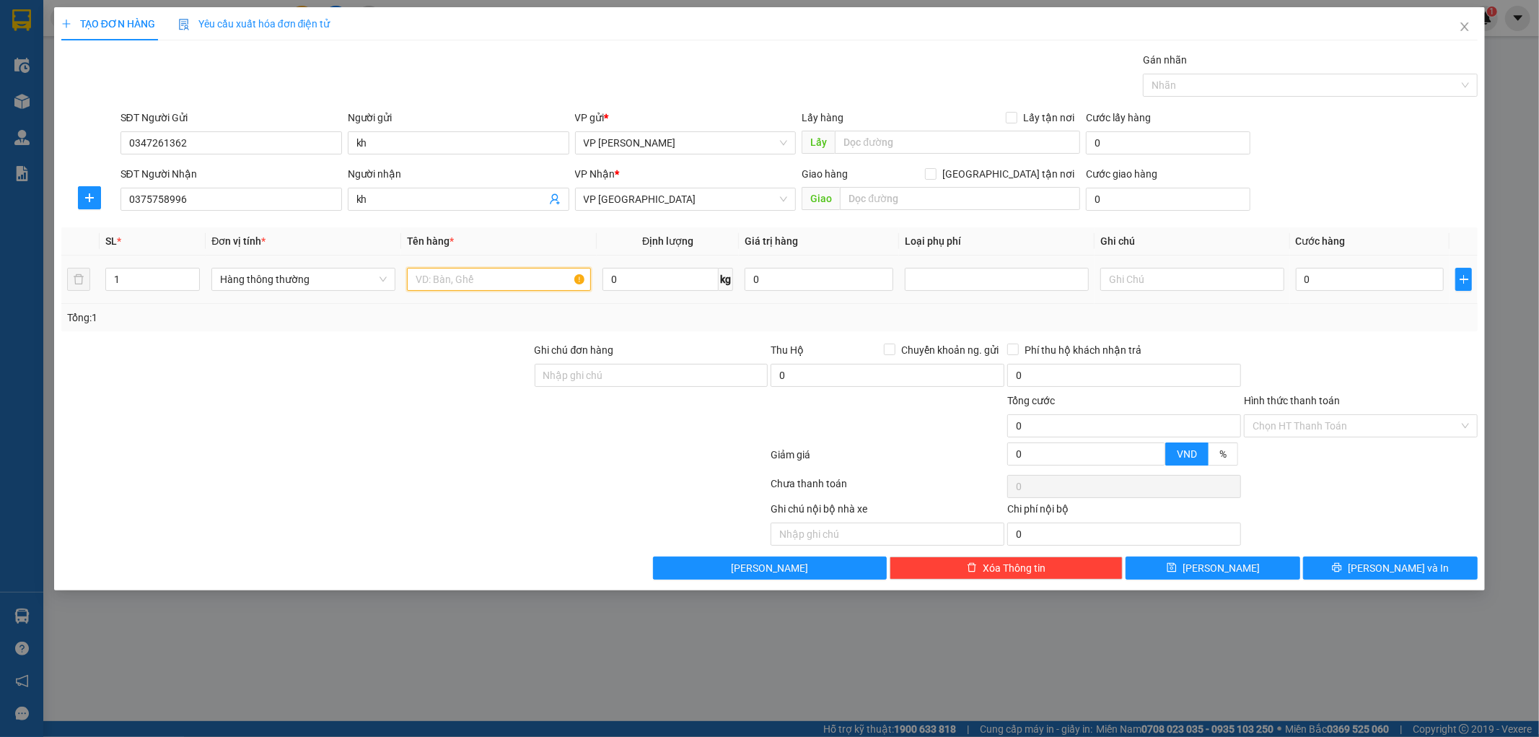
click at [463, 283] on input "text" at bounding box center [499, 279] width 184 height 23
type input "hct"
click at [89, 193] on icon "plus" at bounding box center [90, 198] width 12 height 12
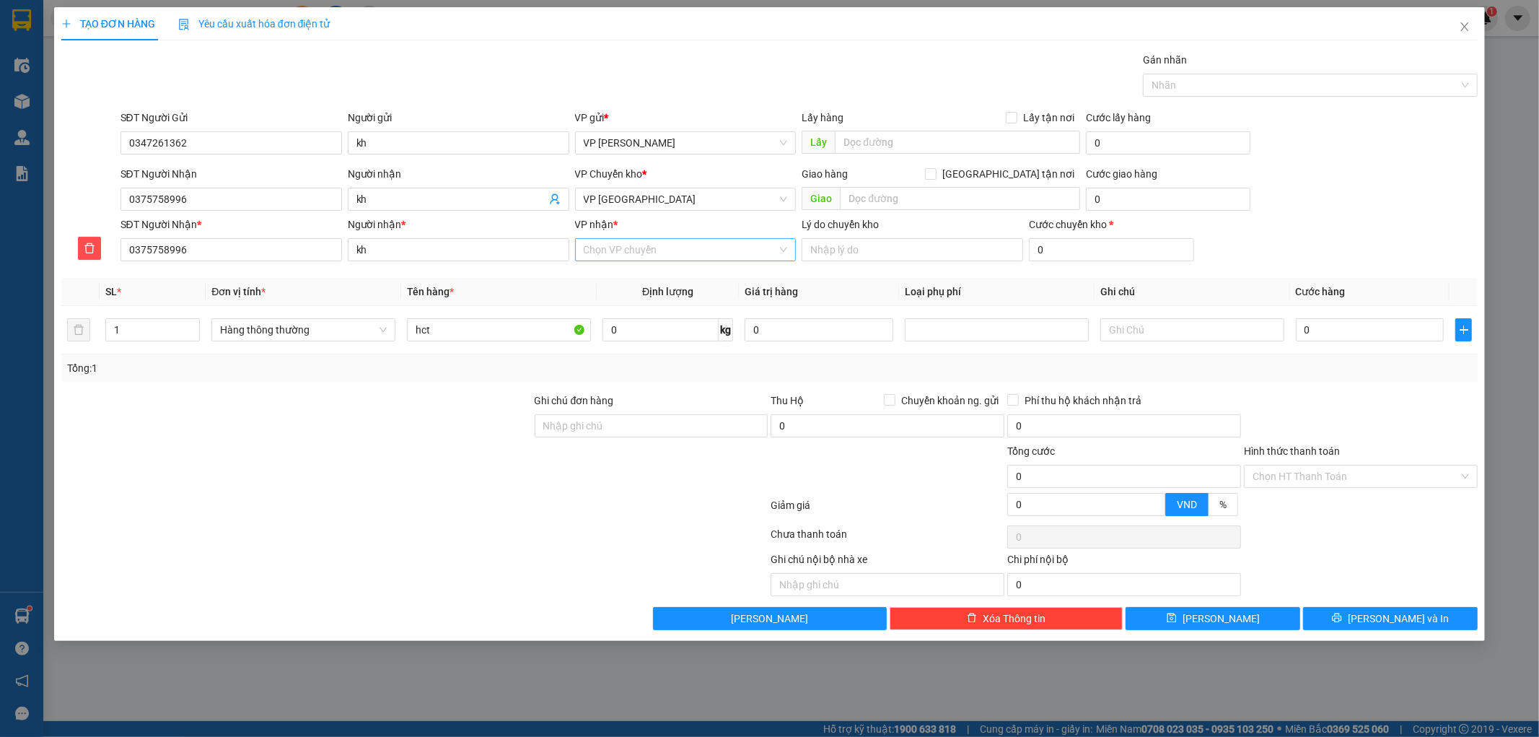
click at [673, 250] on input "VP nhận *" at bounding box center [681, 250] width 194 height 22
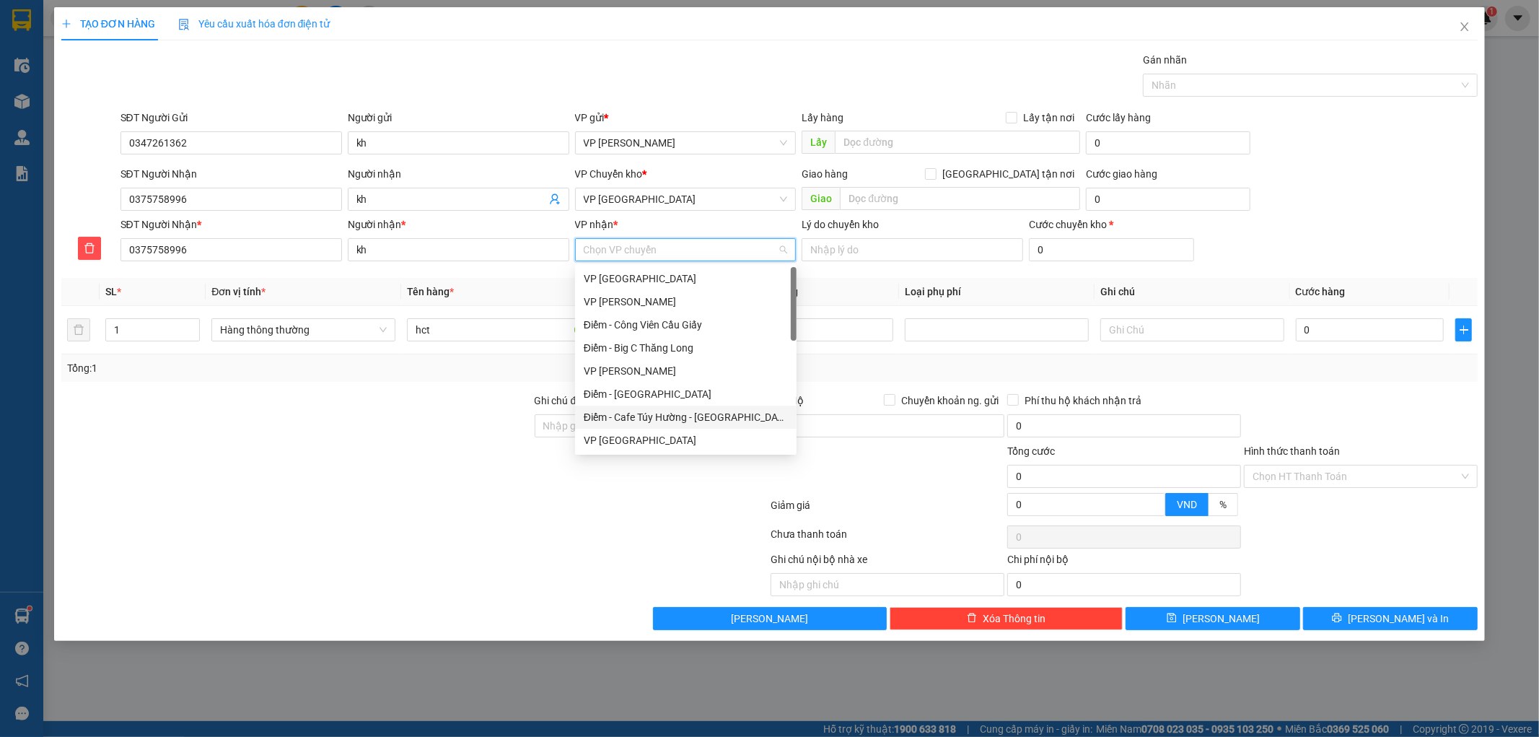
click at [650, 412] on div "Điểm - Cafe Túy Hường - [GEOGRAPHIC_DATA]" at bounding box center [686, 417] width 204 height 16
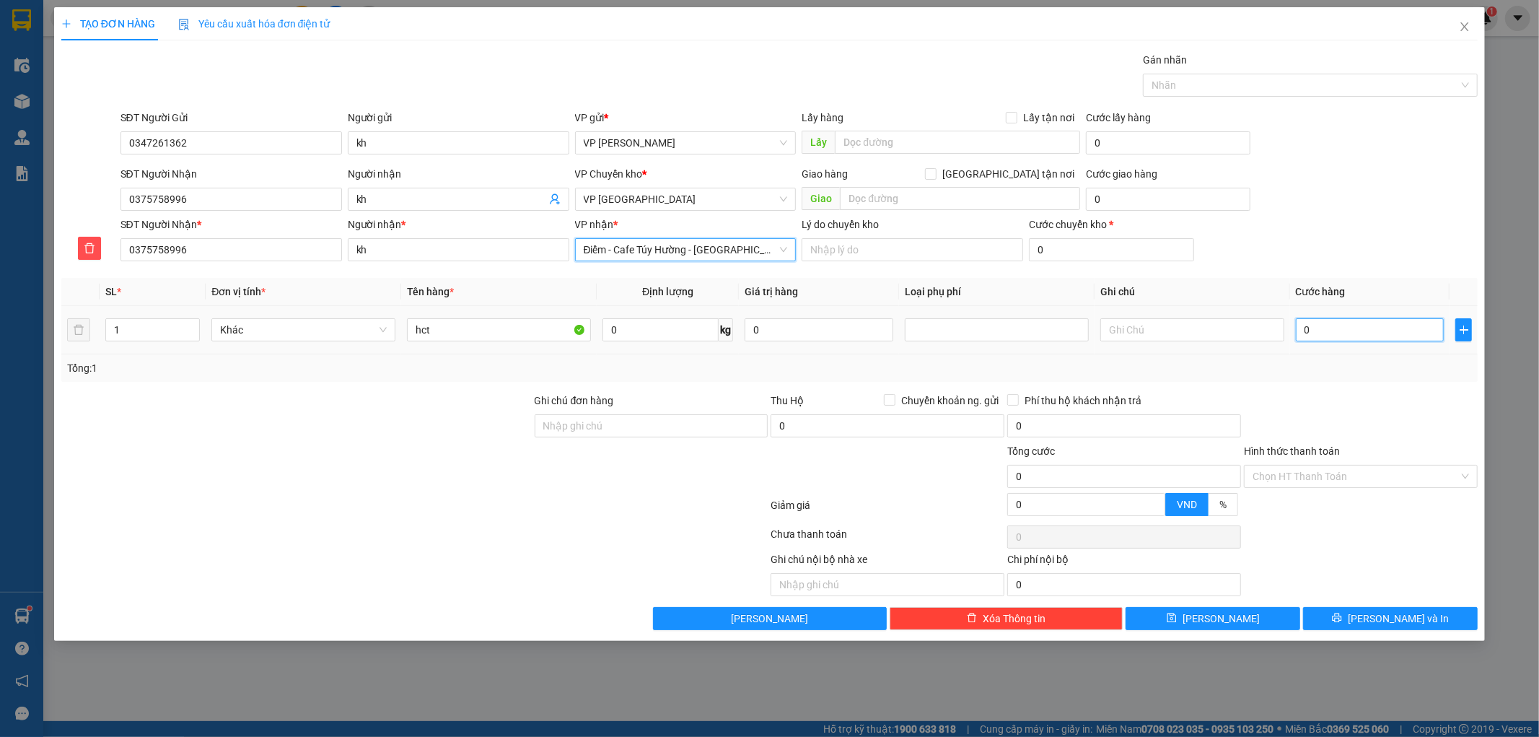
click at [1370, 338] on input "0" at bounding box center [1370, 329] width 149 height 23
type input "003"
type input "3"
type input "0.030"
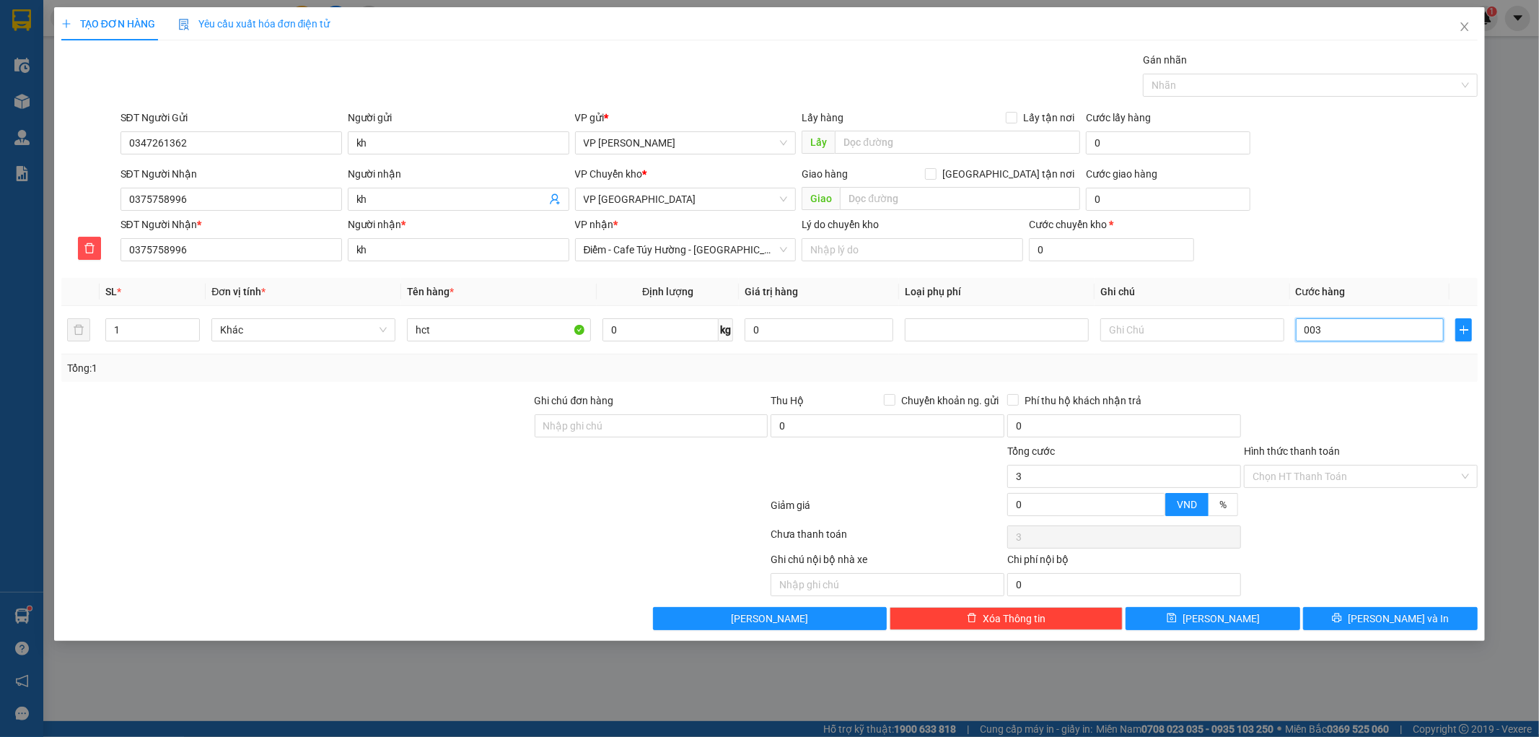
type input "30"
click at [1332, 361] on div "Tổng: 1" at bounding box center [770, 368] width 1406 height 16
type input "30.000"
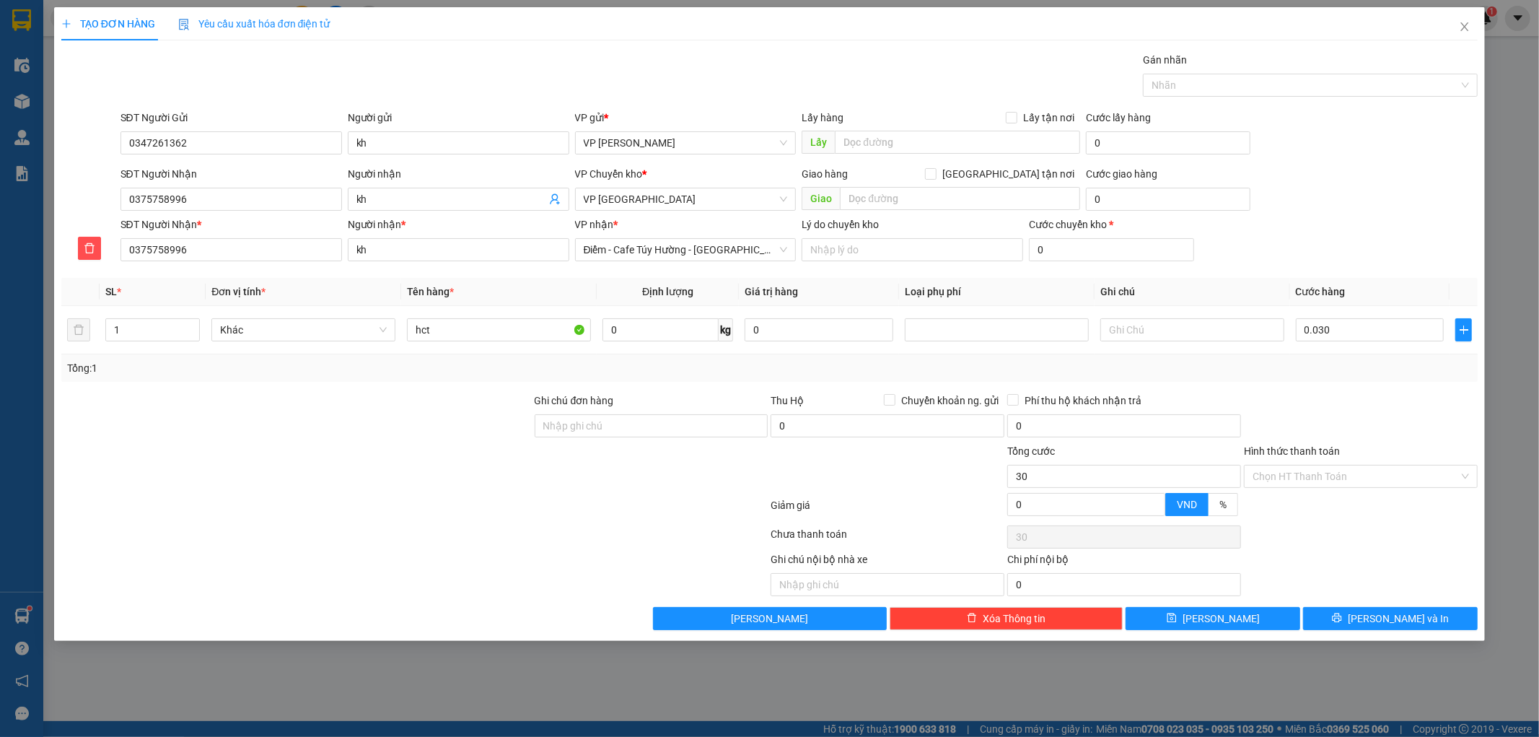
type input "30.000"
click at [1406, 626] on span "[PERSON_NAME] và In" at bounding box center [1398, 619] width 101 height 16
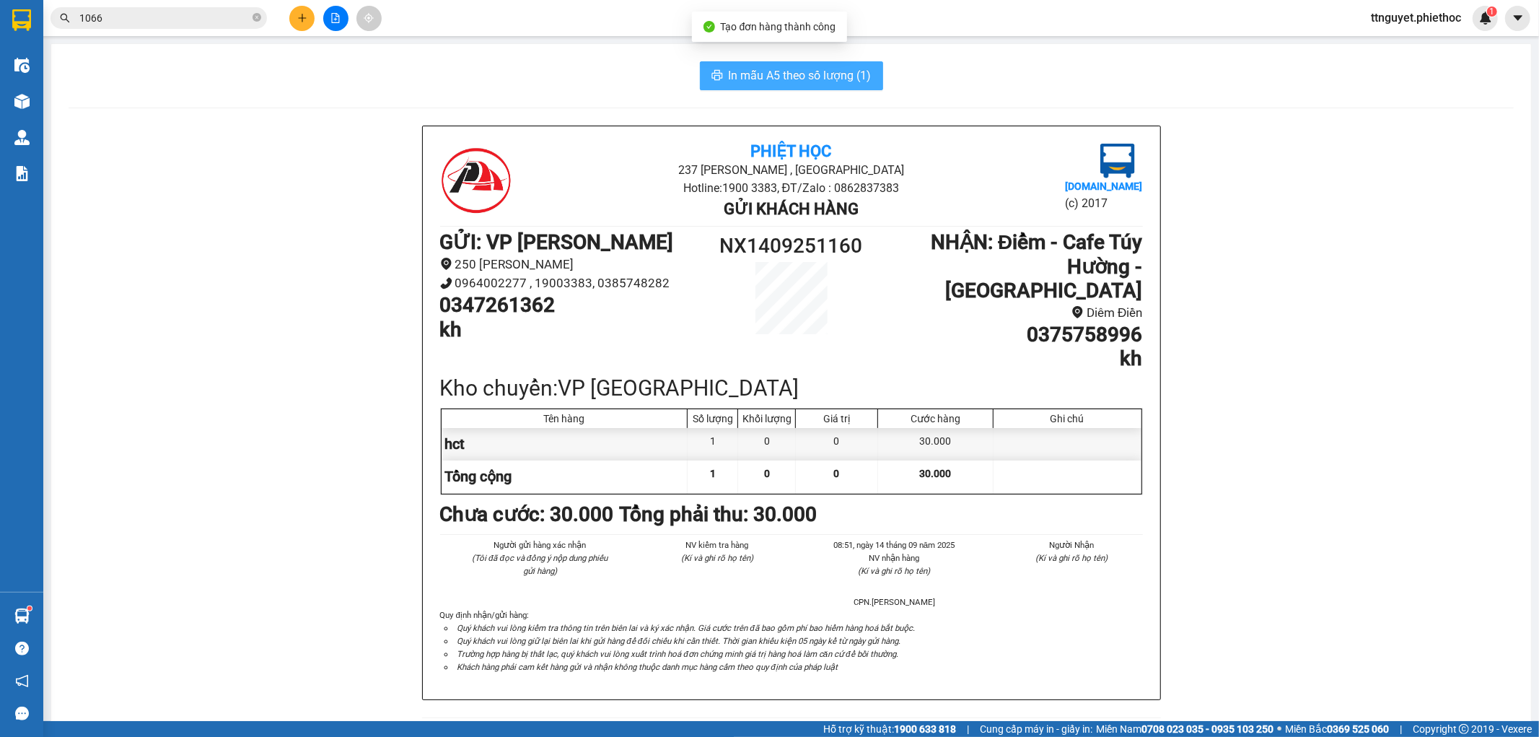
click at [816, 74] on span "In mẫu A5 theo số lượng (1)" at bounding box center [800, 75] width 143 height 18
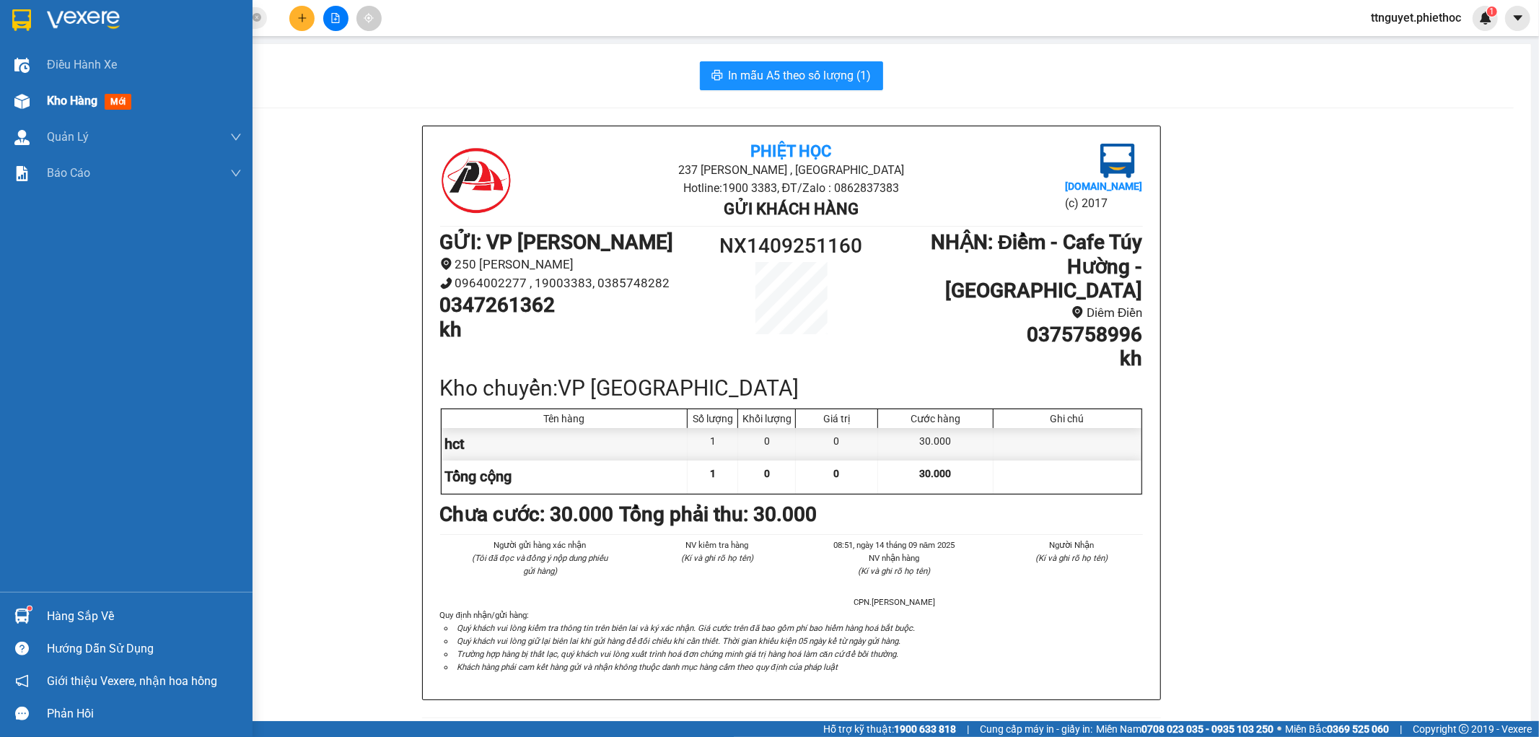
click at [42, 91] on div "Kho hàng mới" at bounding box center [126, 101] width 253 height 36
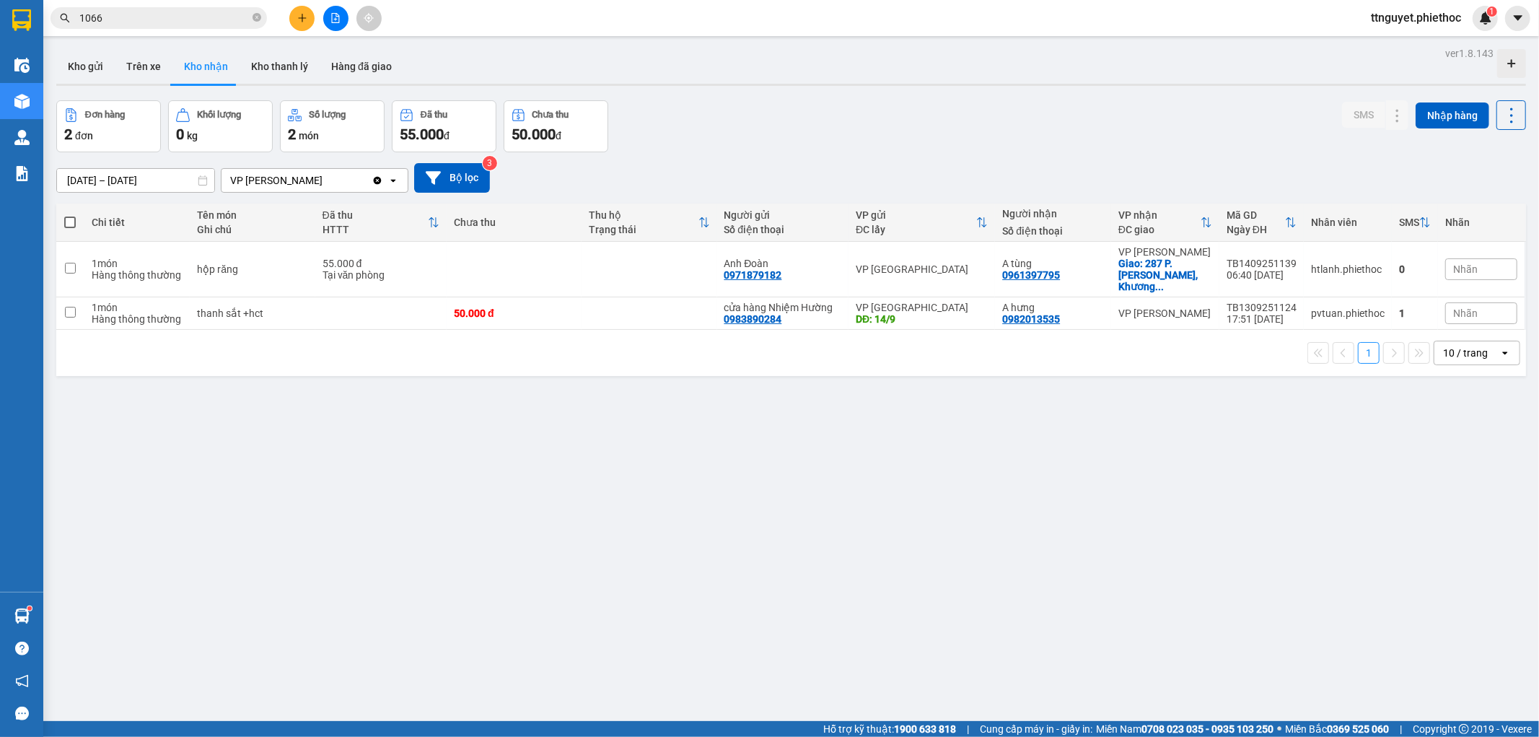
drag, startPoint x: 79, startPoint y: 58, endPoint x: 344, endPoint y: 147, distance: 279.3
click at [79, 59] on button "Kho gửi" at bounding box center [85, 66] width 58 height 35
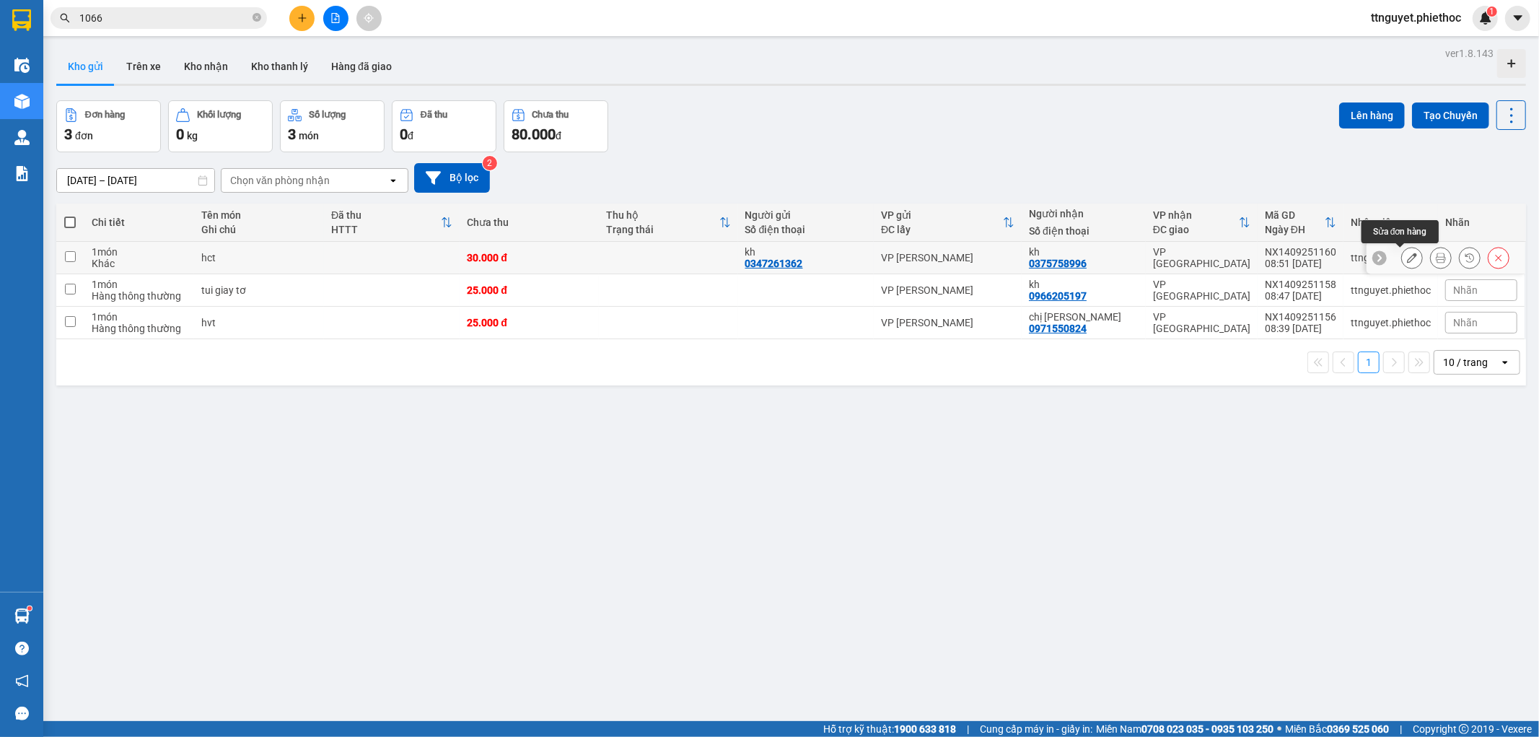
click at [1407, 255] on icon at bounding box center [1412, 258] width 10 height 10
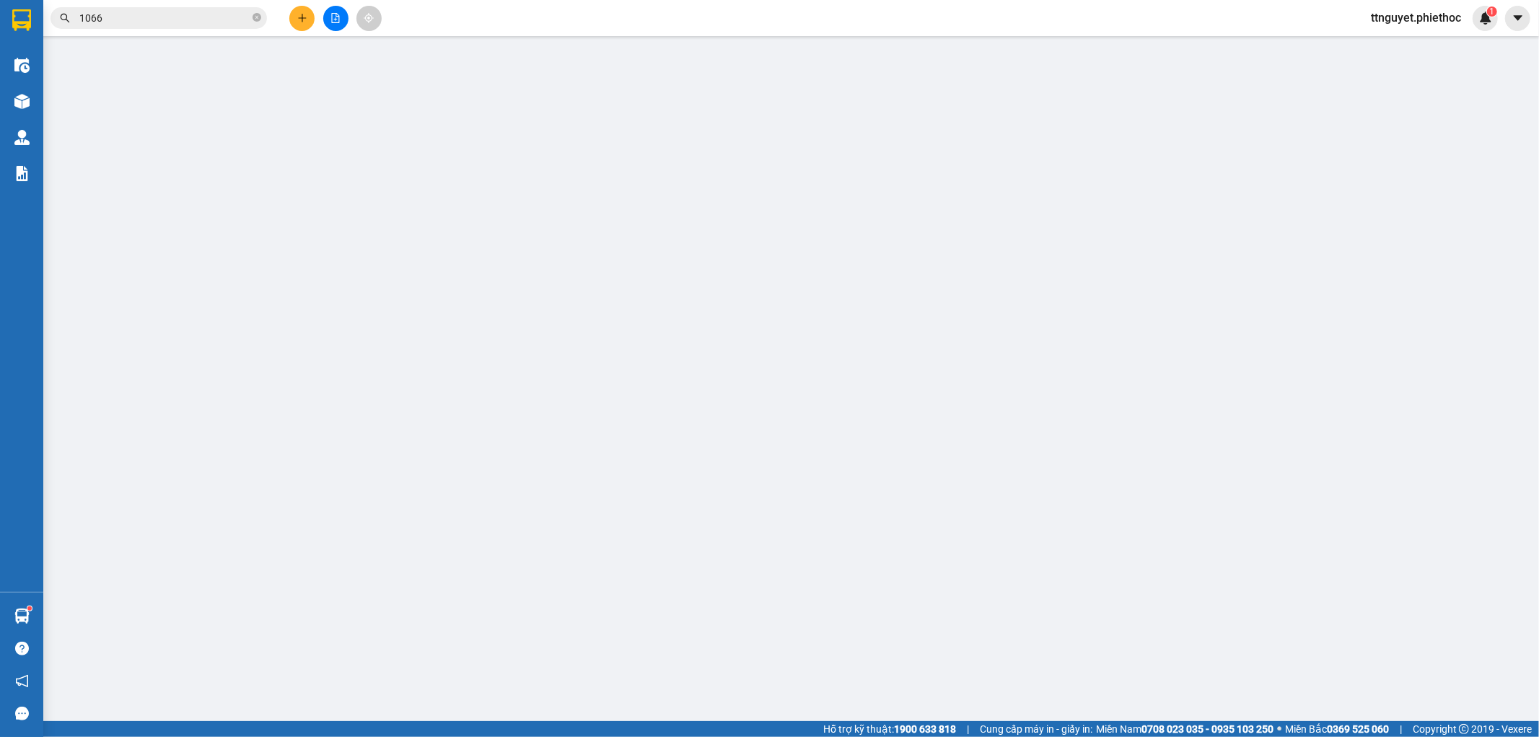
type input "0347261362"
type input "kh"
type input "0375758996"
type input "kh"
type input "30.000"
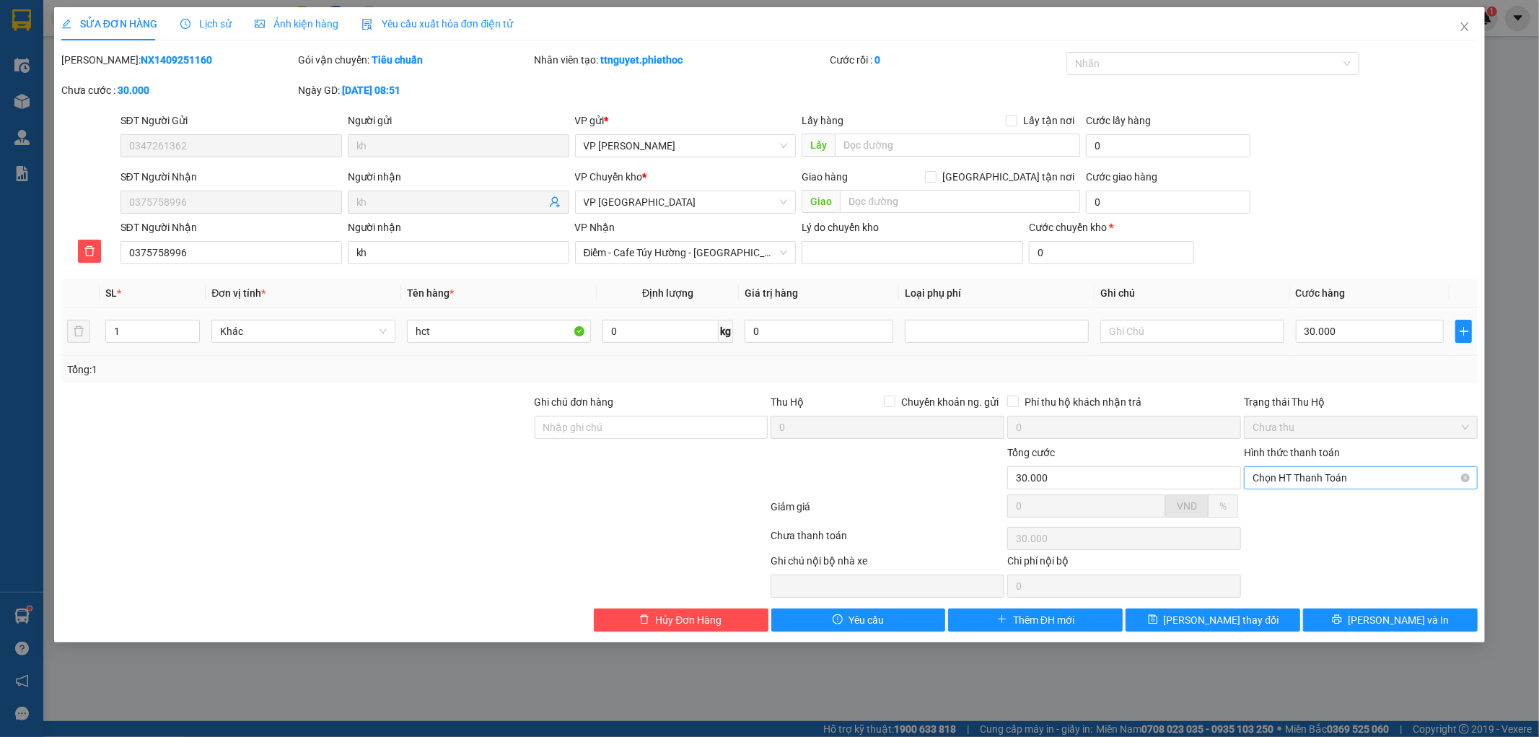
drag, startPoint x: 1304, startPoint y: 471, endPoint x: 1304, endPoint y: 481, distance: 10.1
click at [1304, 472] on span "Chọn HT Thanh Toán" at bounding box center [1361, 478] width 217 height 22
drag, startPoint x: 1300, startPoint y: 502, endPoint x: 1325, endPoint y: 557, distance: 60.4
click at [1300, 506] on div "Tại văn phòng" at bounding box center [1362, 507] width 217 height 16
type input "0"
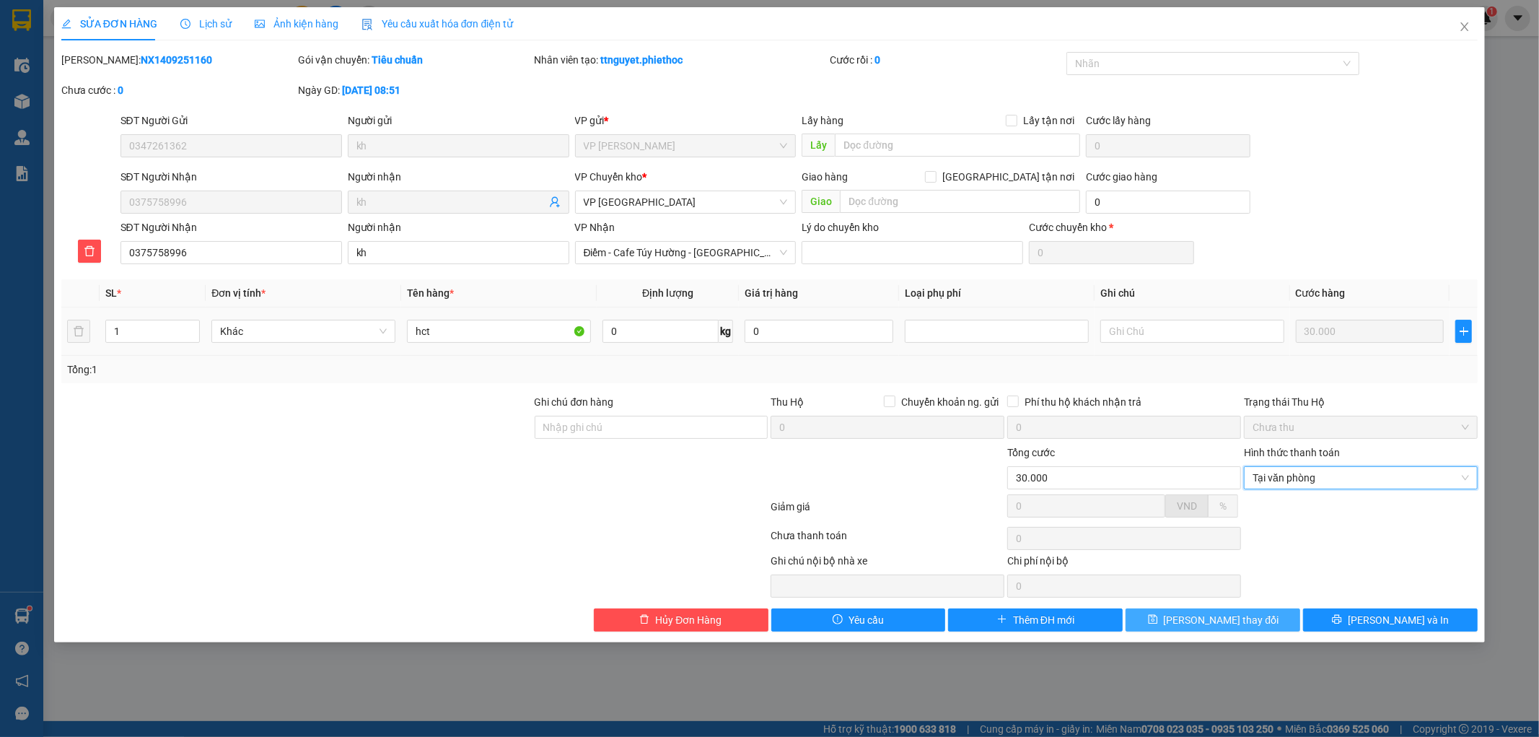
click at [1263, 621] on button "[PERSON_NAME] thay đổi" at bounding box center [1213, 619] width 175 height 23
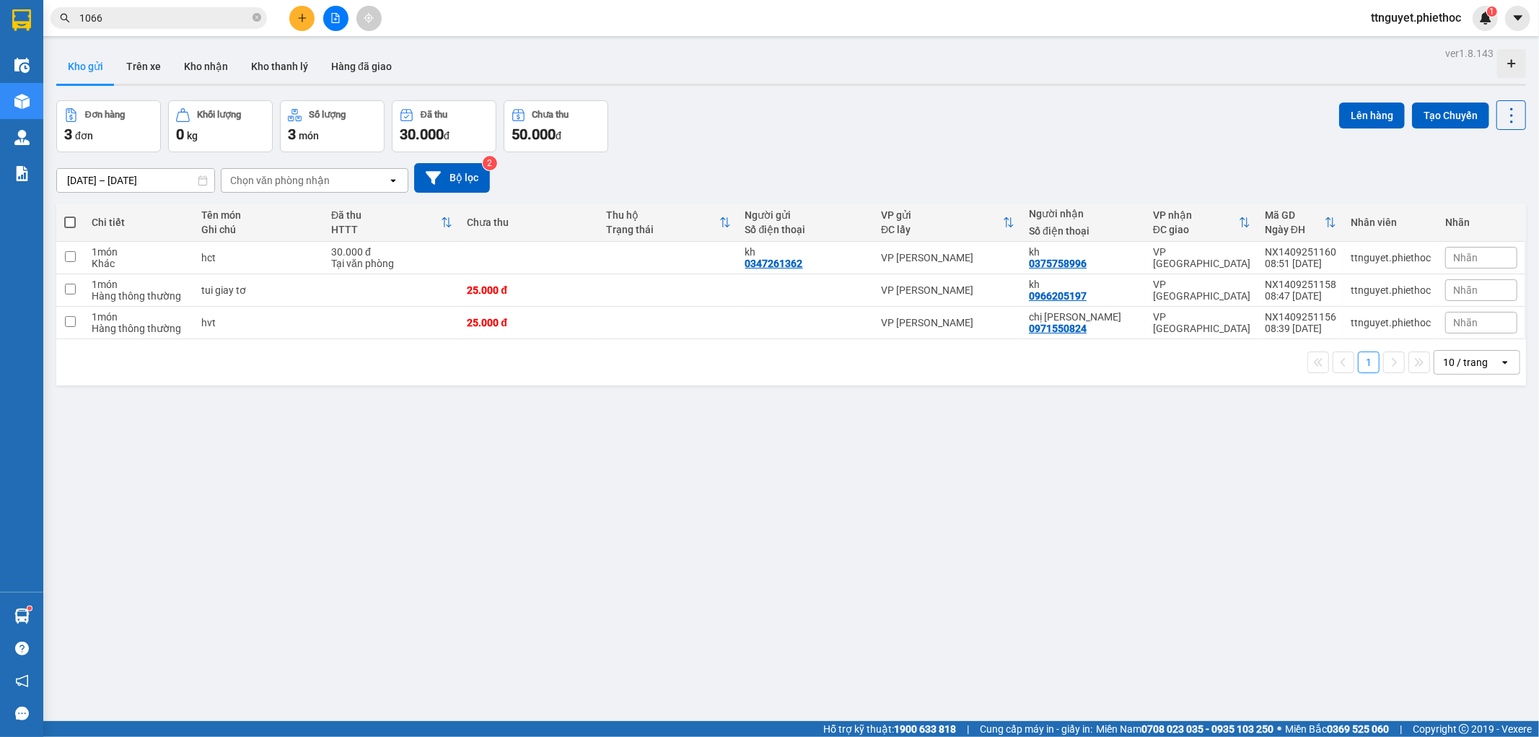
drag, startPoint x: 67, startPoint y: 222, endPoint x: 73, endPoint y: 242, distance: 21.0
click at [67, 224] on span at bounding box center [70, 223] width 12 height 12
click at [70, 215] on input "checkbox" at bounding box center [70, 215] width 0 height 0
checkbox input "true"
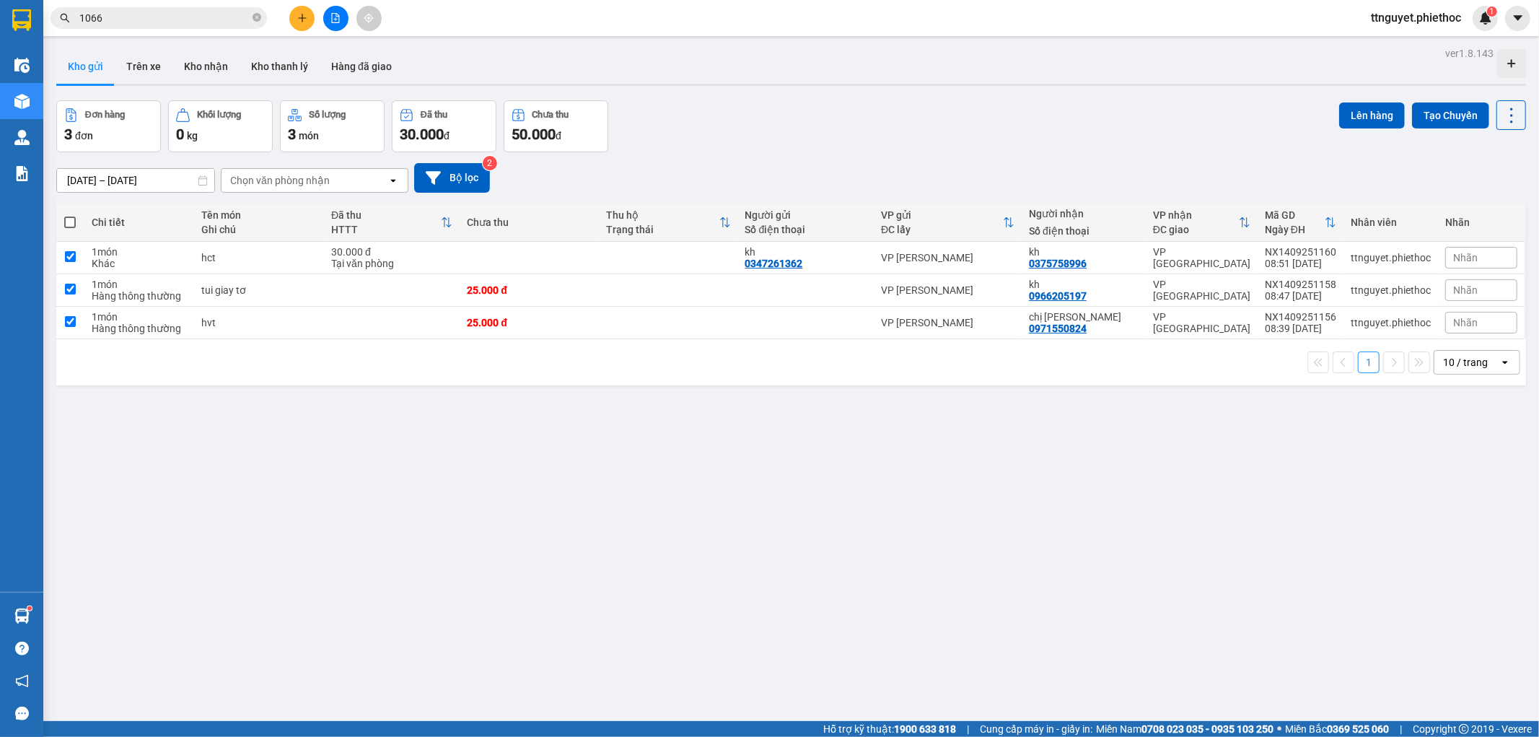
checkbox input "true"
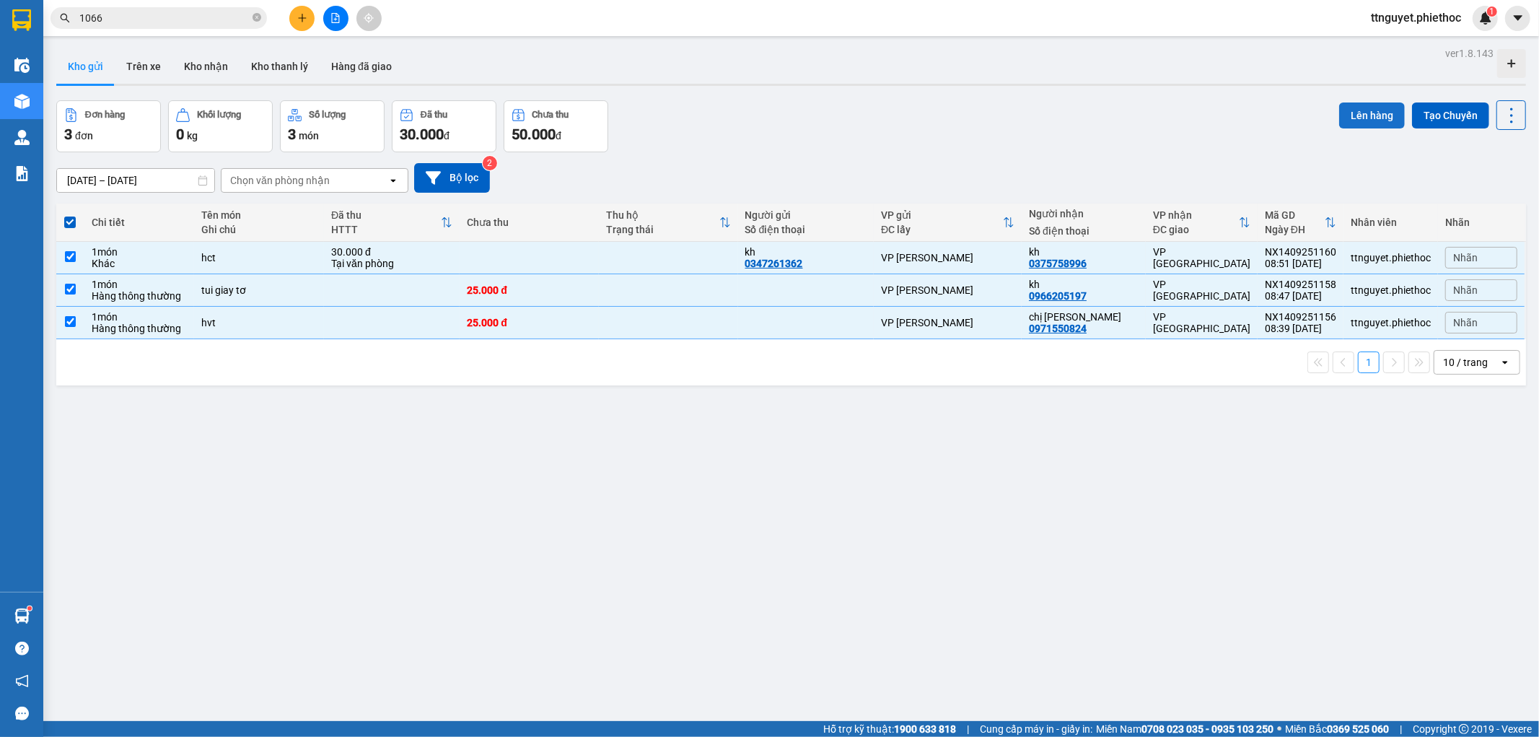
click at [1362, 110] on button "Lên hàng" at bounding box center [1372, 115] width 66 height 26
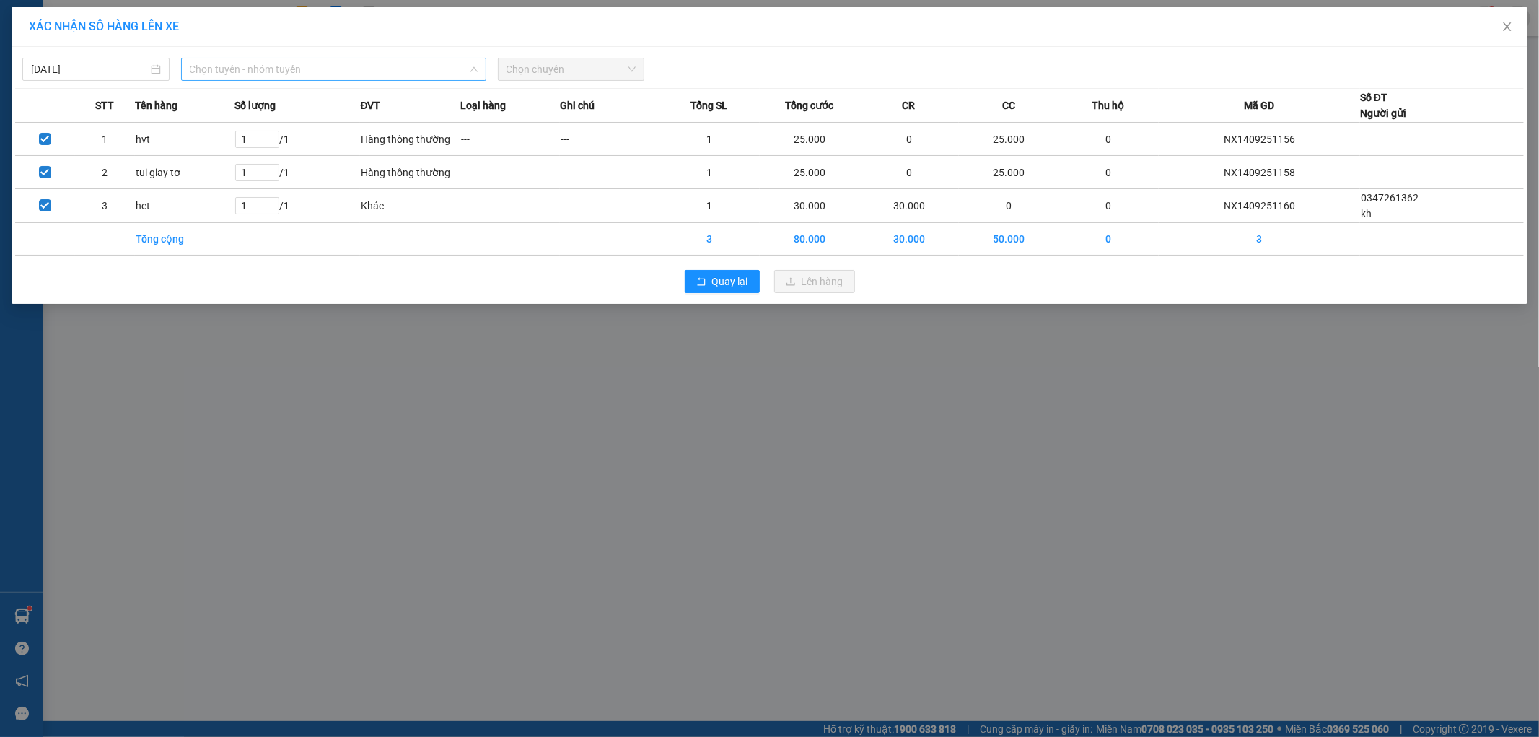
click at [297, 66] on span "Chọn tuyến - nhóm tuyến" at bounding box center [334, 69] width 288 height 22
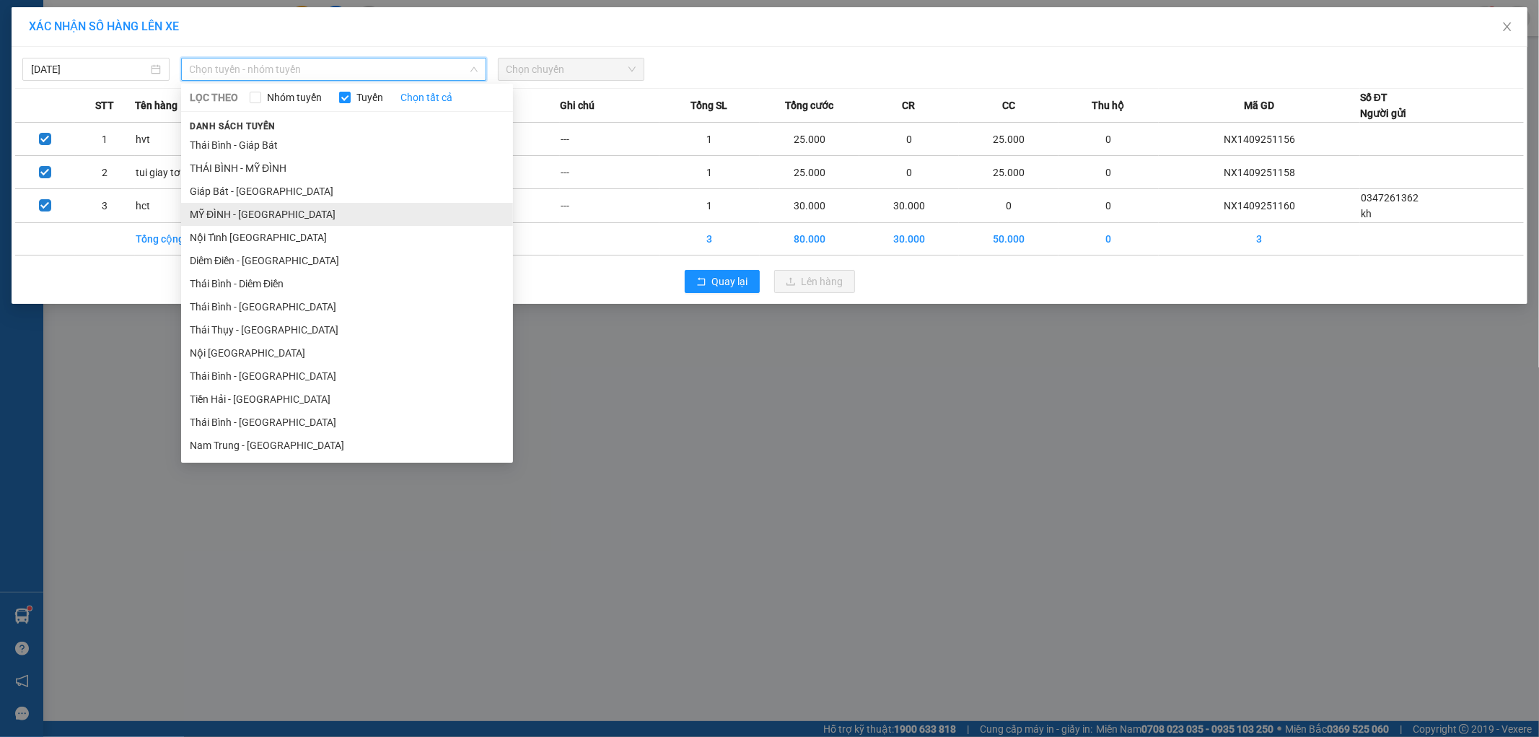
click at [235, 219] on li "MỸ ĐÌNH - [GEOGRAPHIC_DATA]" at bounding box center [347, 214] width 332 height 23
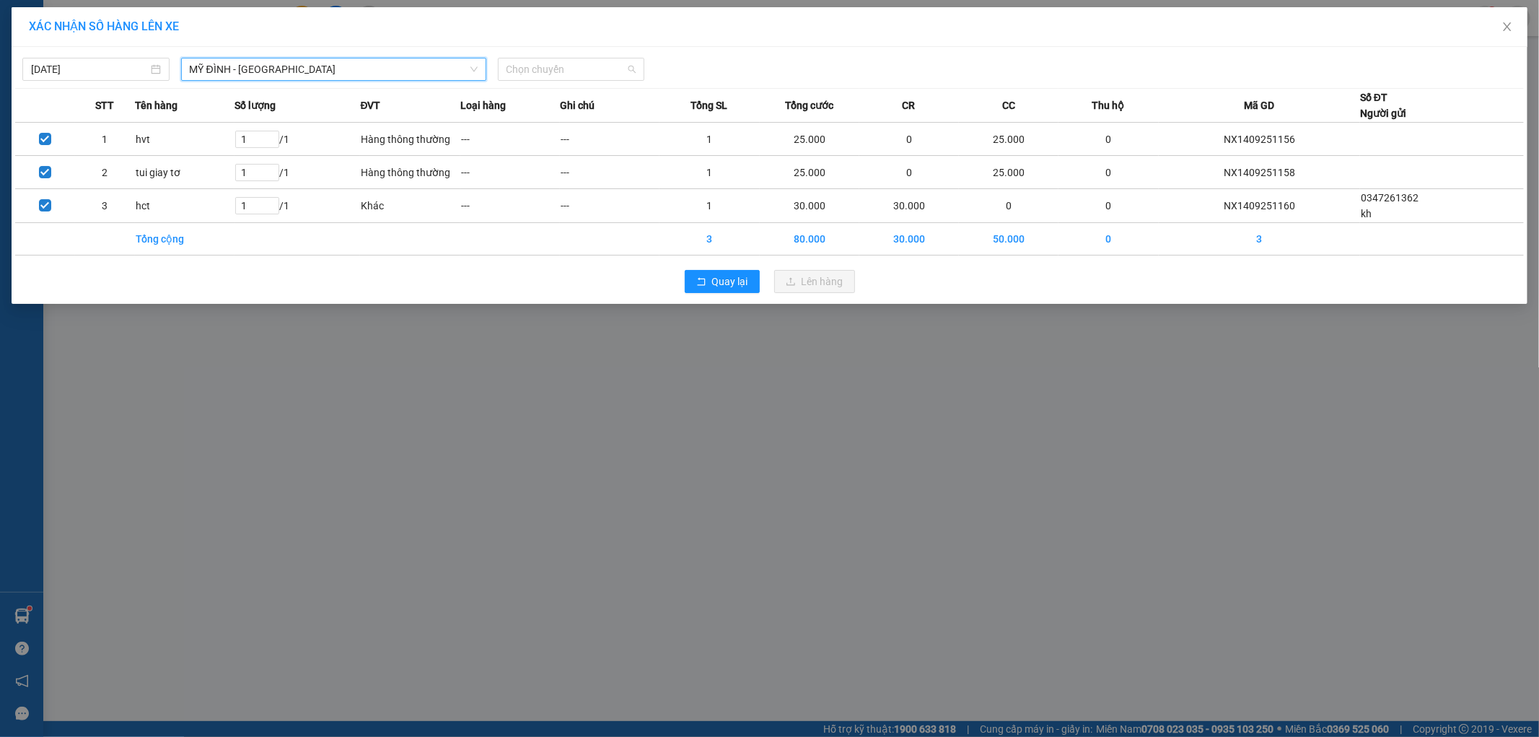
drag, startPoint x: 530, startPoint y: 69, endPoint x: 538, endPoint y: 82, distance: 15.0
click at [530, 69] on span "Chọn chuyến" at bounding box center [572, 69] width 130 height 22
type input "0162"
click at [551, 109] on div "09:02 - 29H-901.62" at bounding box center [563, 98] width 130 height 23
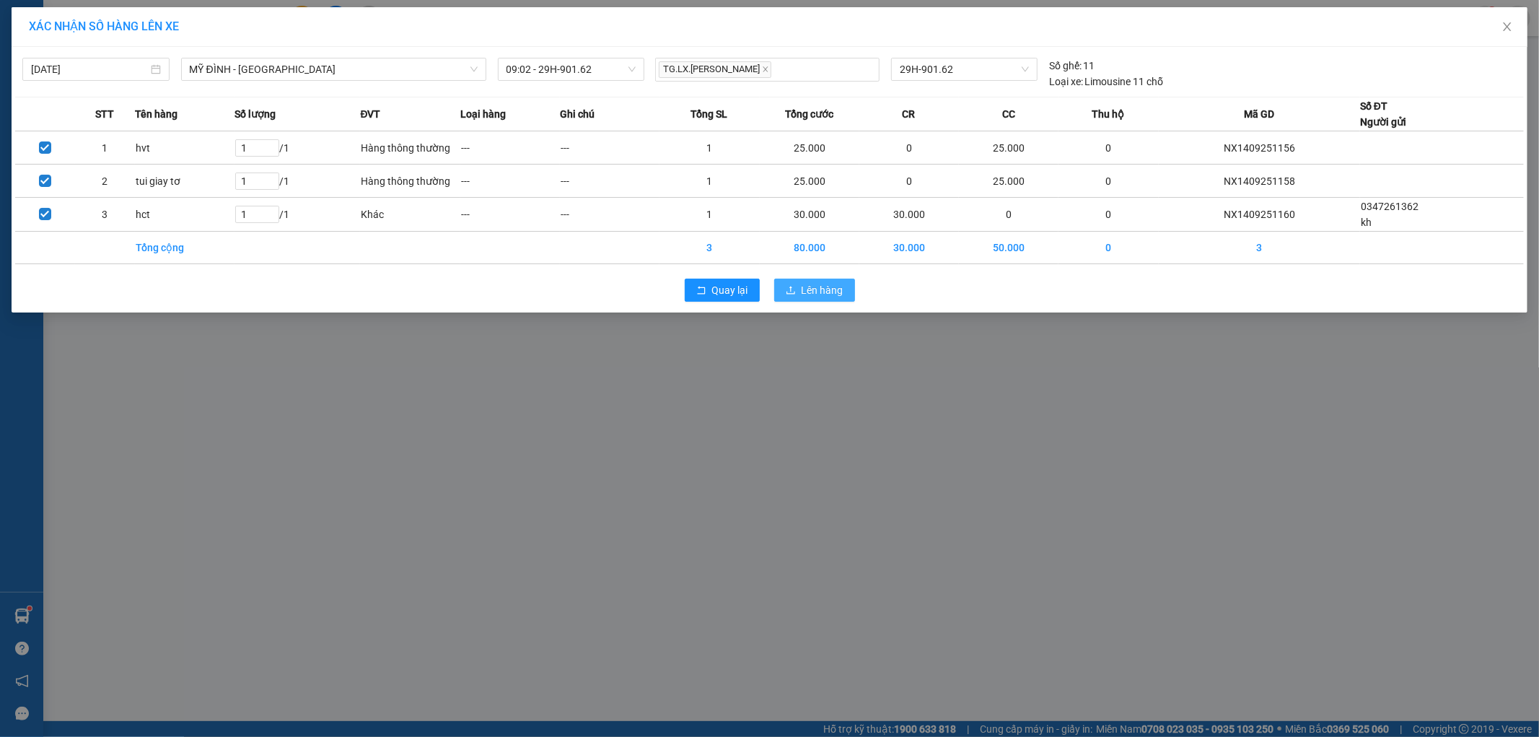
click at [807, 294] on span "Lên hàng" at bounding box center [823, 290] width 42 height 16
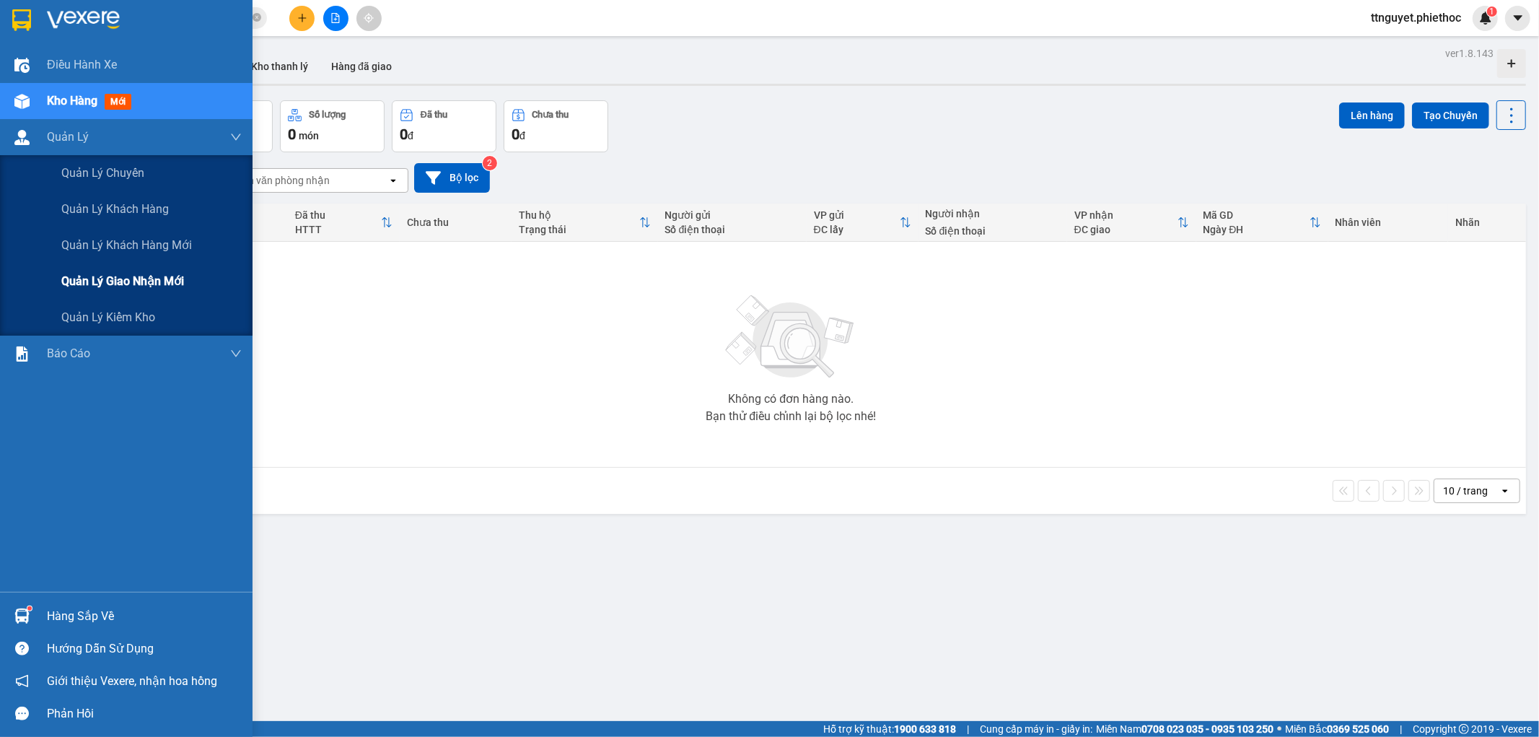
click at [82, 269] on div "Quản lý giao nhận mới" at bounding box center [151, 281] width 180 height 36
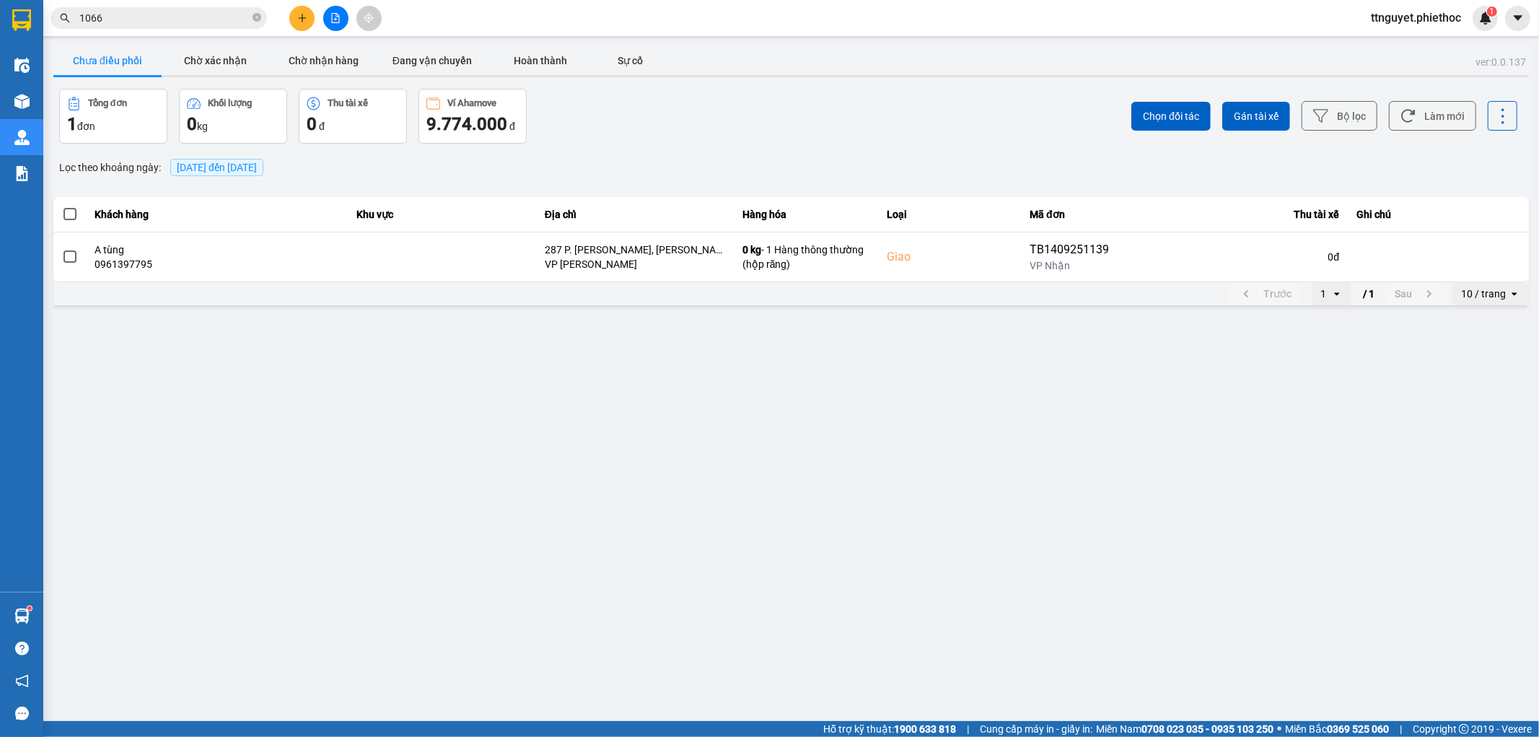
click at [67, 214] on span at bounding box center [70, 214] width 13 height 13
click at [62, 206] on input "checkbox" at bounding box center [62, 206] width 0 height 0
click at [1163, 117] on span "Chọn đối tác" at bounding box center [1171, 116] width 56 height 14
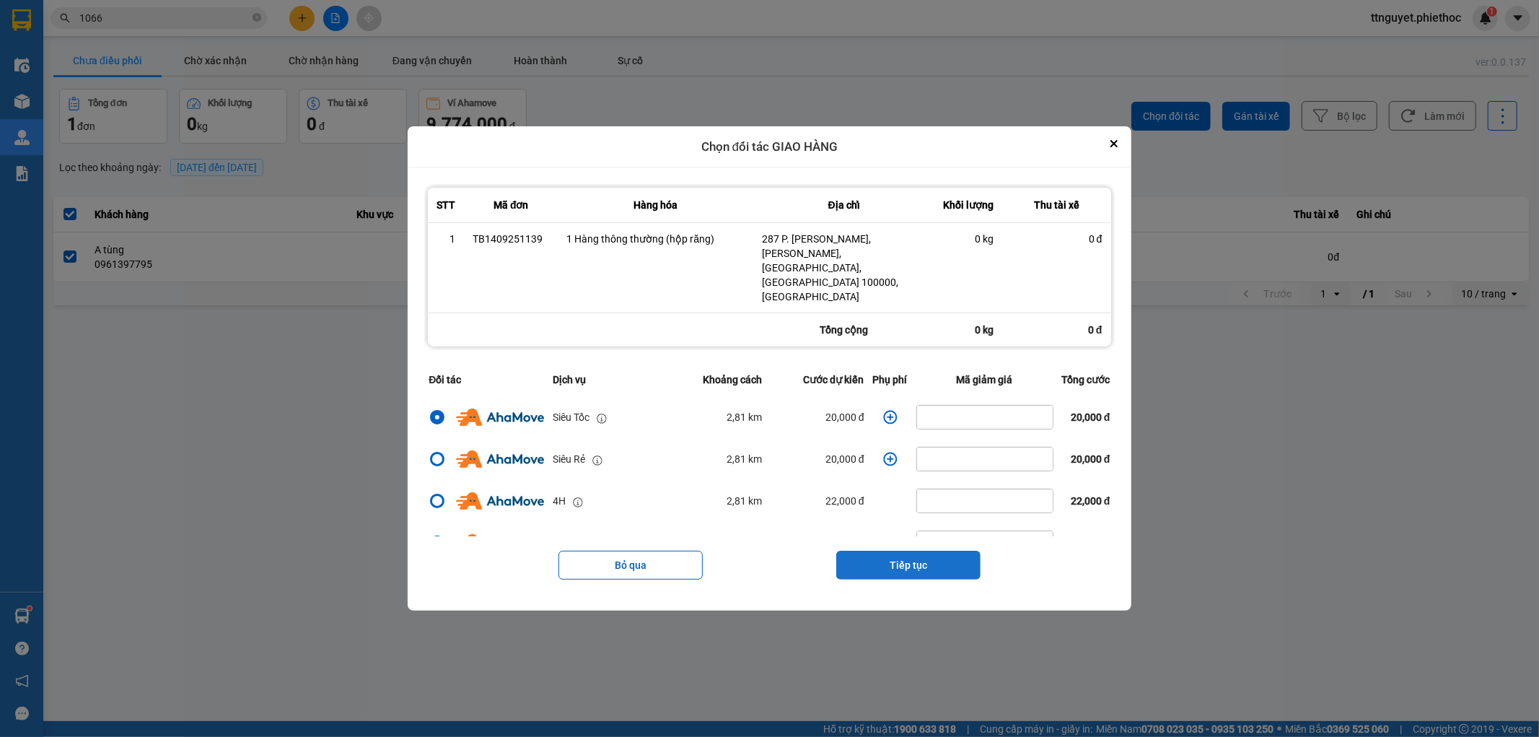
click at [932, 551] on button "Tiếp tục" at bounding box center [908, 565] width 144 height 29
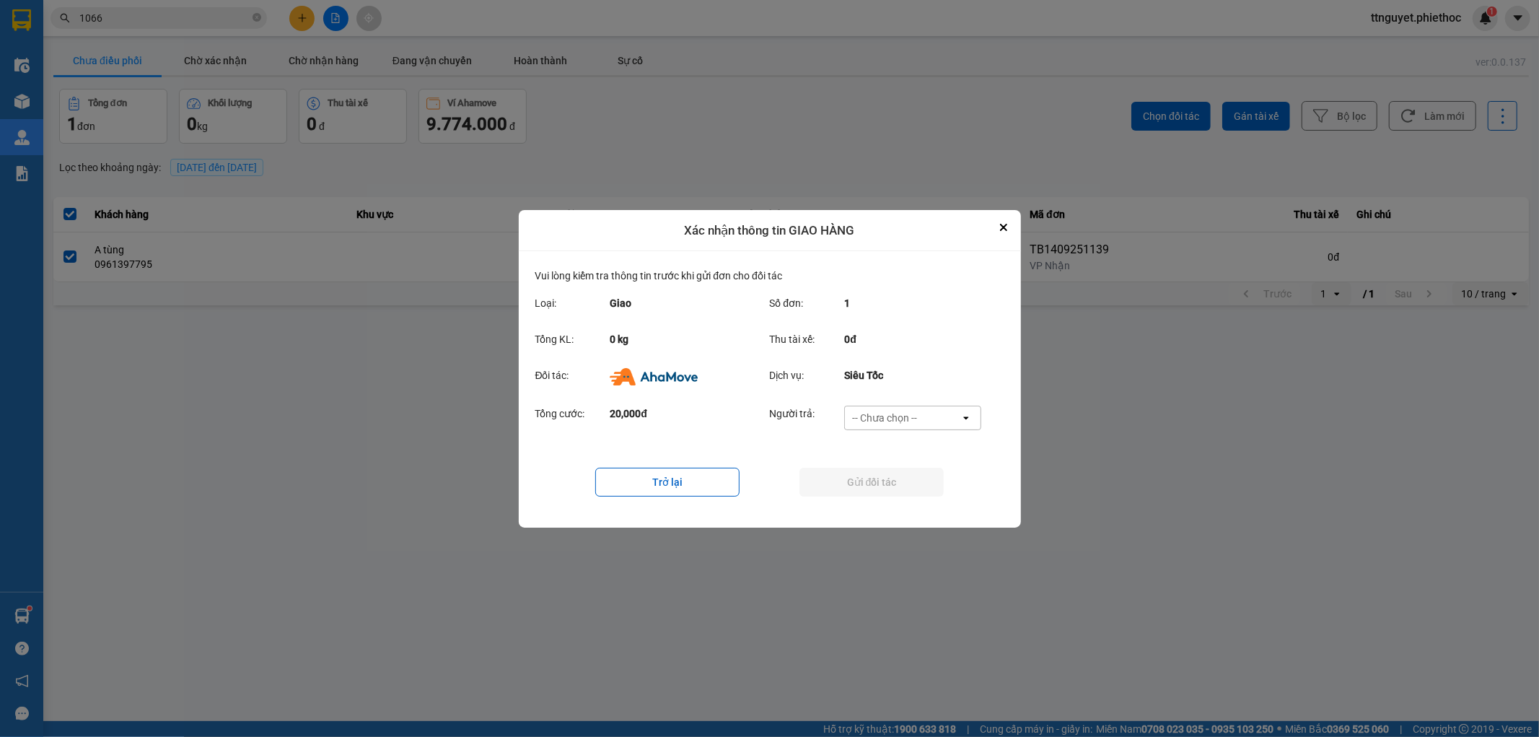
click at [891, 413] on div "-- Chưa chọn --" at bounding box center [884, 418] width 65 height 14
click at [867, 502] on span "Ví Ahamove" at bounding box center [885, 500] width 58 height 14
click at [867, 480] on button "Gửi đối tác" at bounding box center [872, 482] width 144 height 29
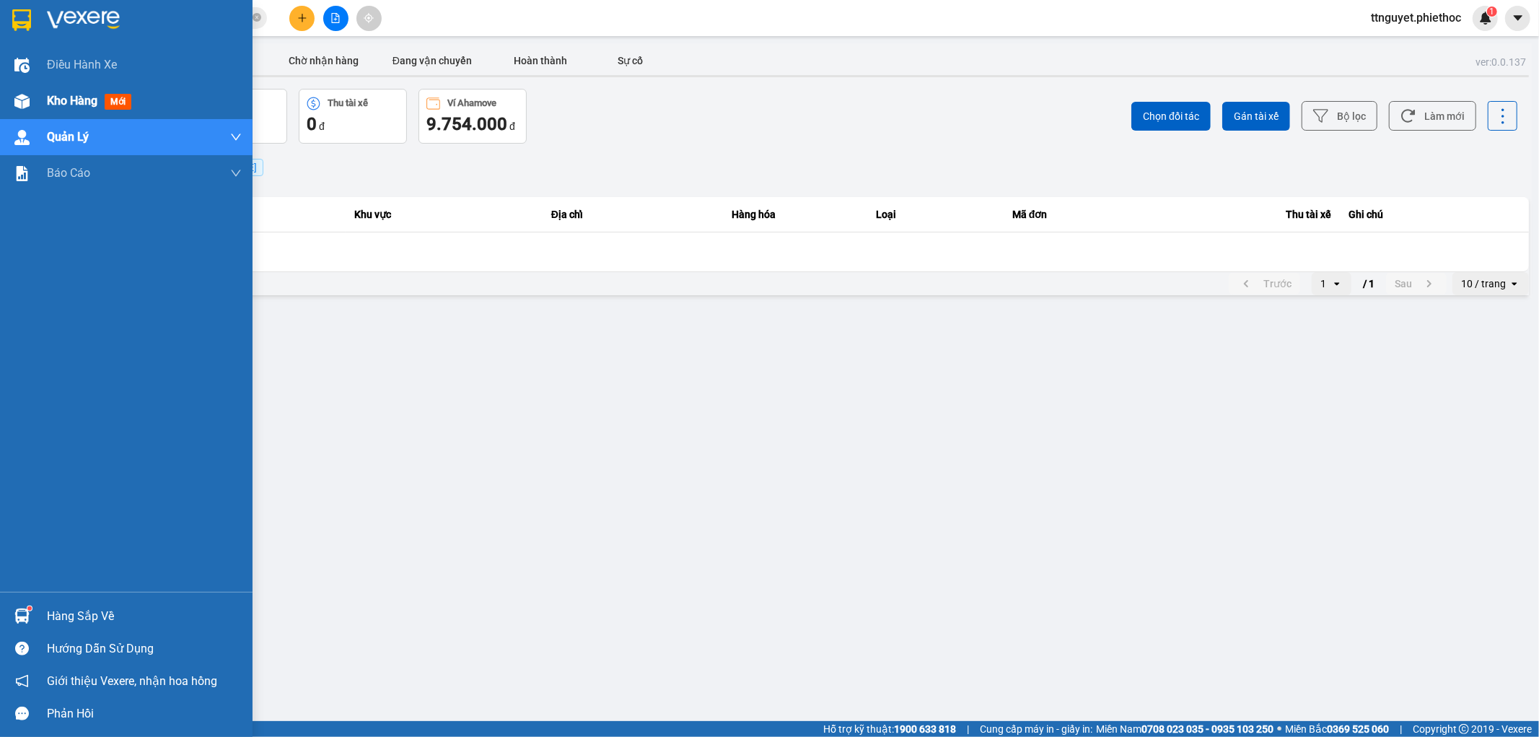
click at [29, 95] on img at bounding box center [21, 101] width 15 height 15
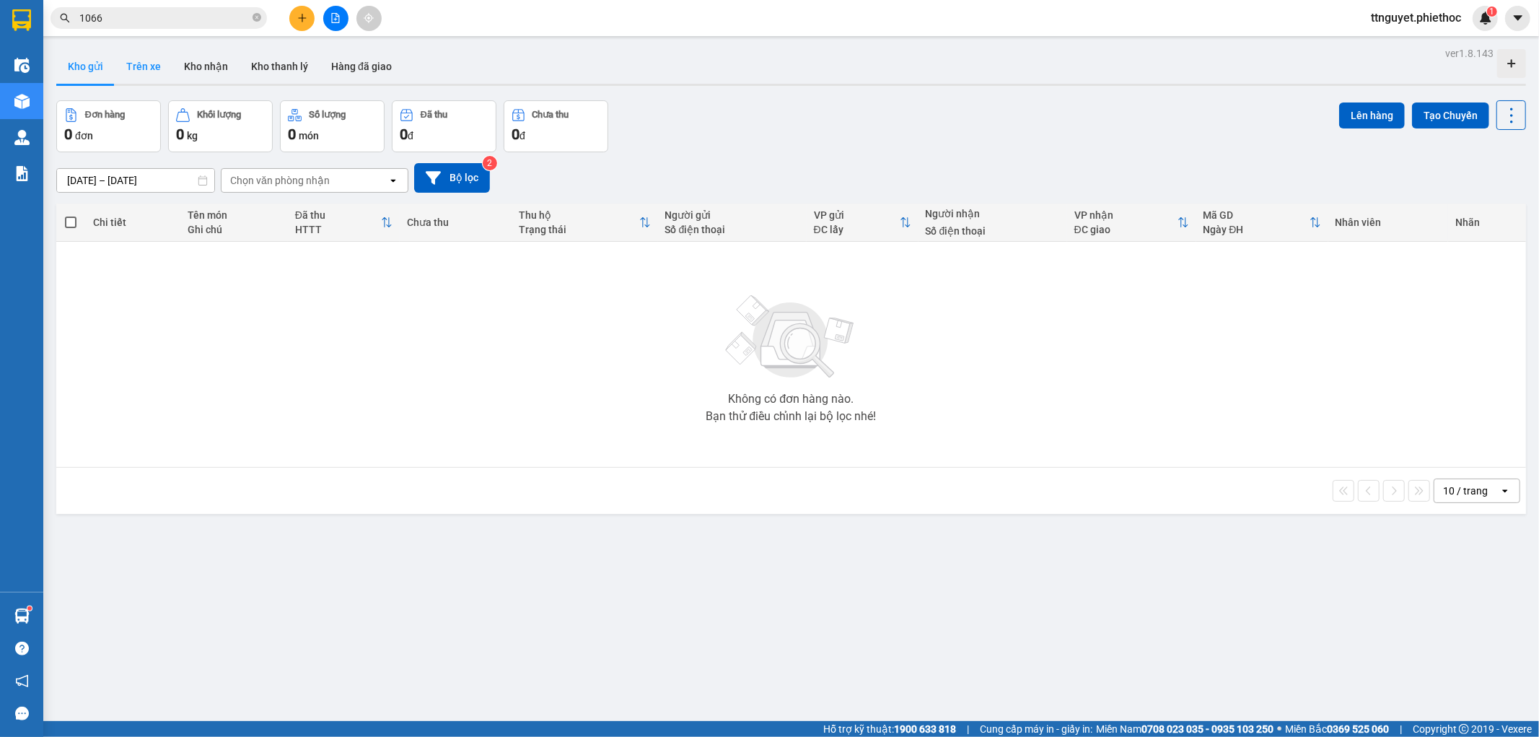
click at [133, 66] on button "Trên xe" at bounding box center [144, 66] width 58 height 35
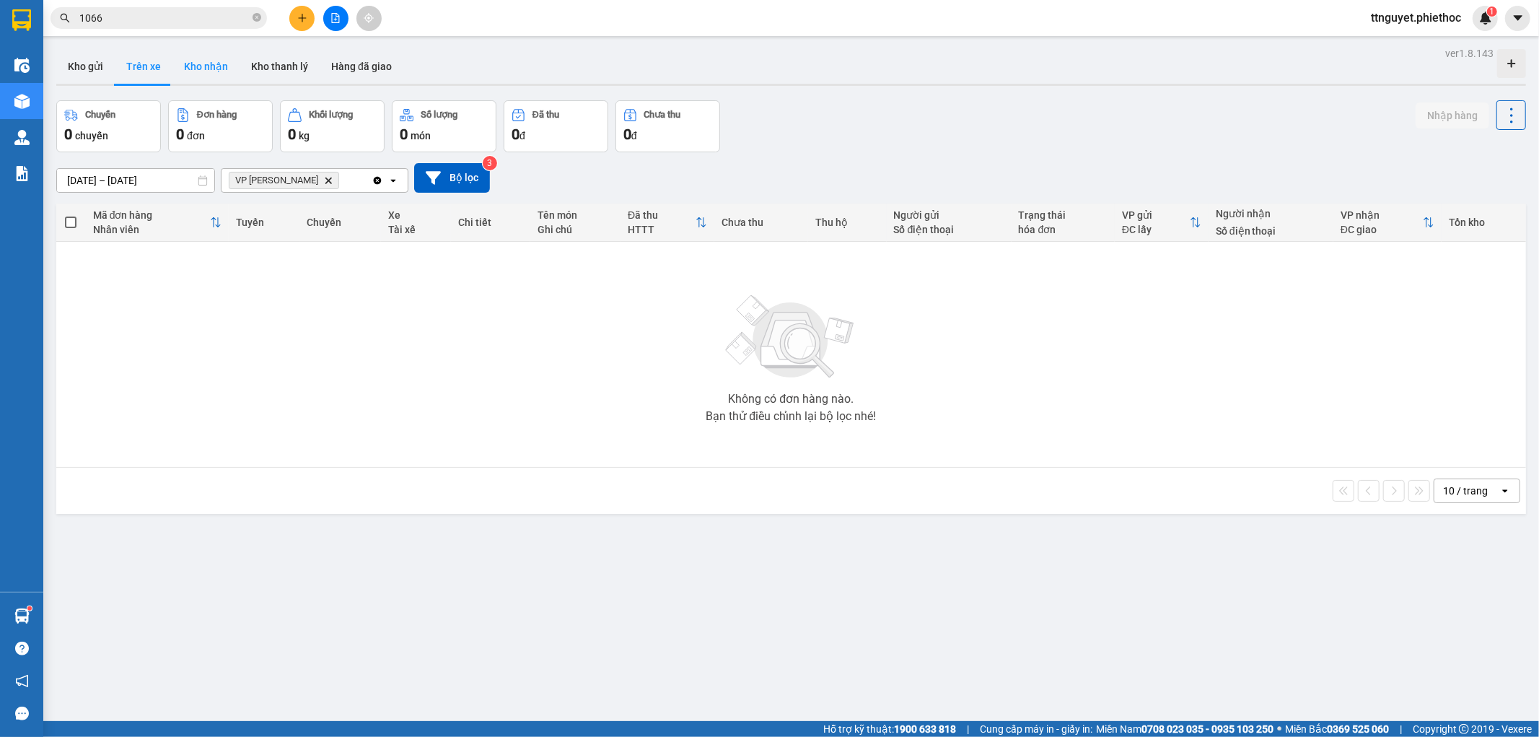
drag, startPoint x: 214, startPoint y: 58, endPoint x: 218, endPoint y: 65, distance: 8.4
click at [218, 65] on button "Kho nhận" at bounding box center [205, 66] width 67 height 35
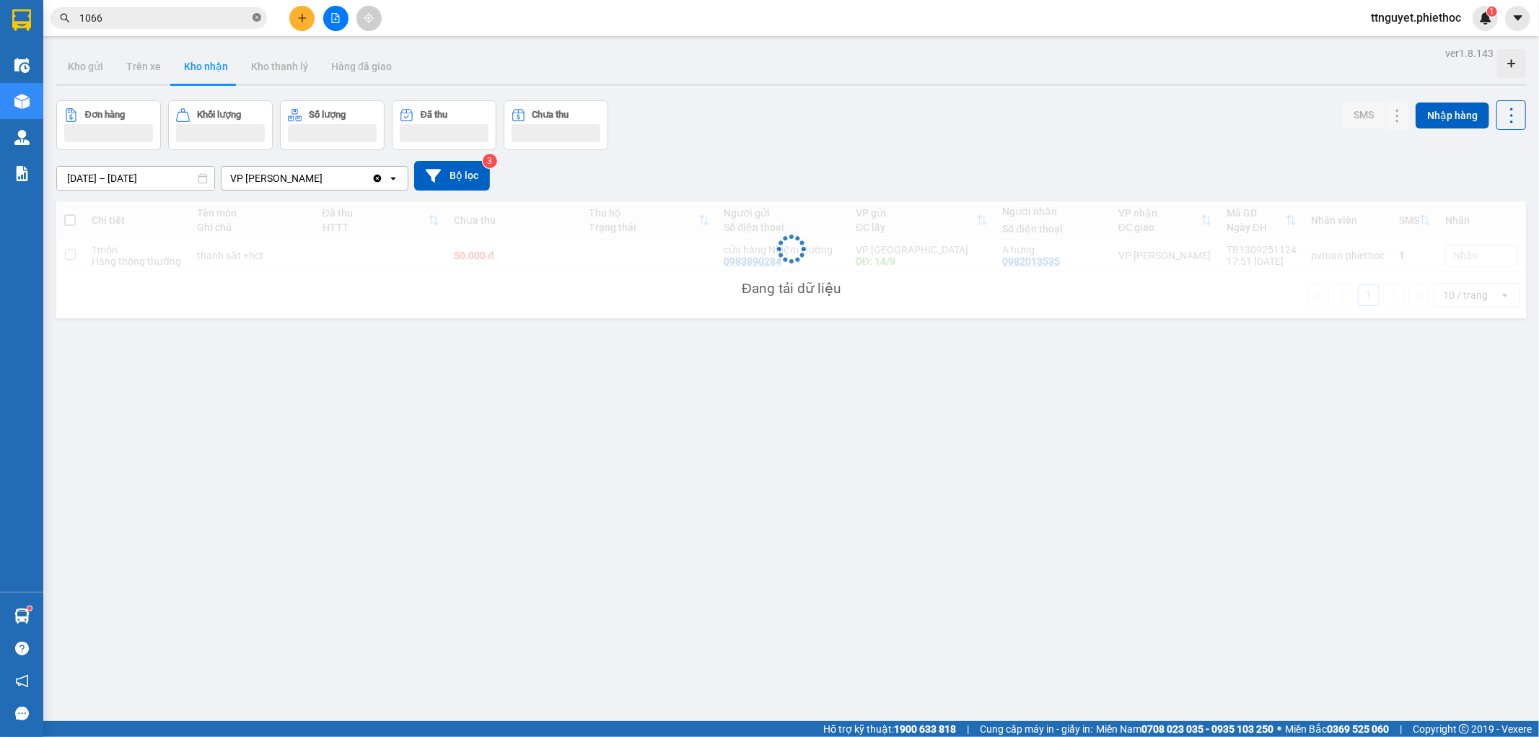
click at [260, 19] on icon "close-circle" at bounding box center [257, 17] width 9 height 9
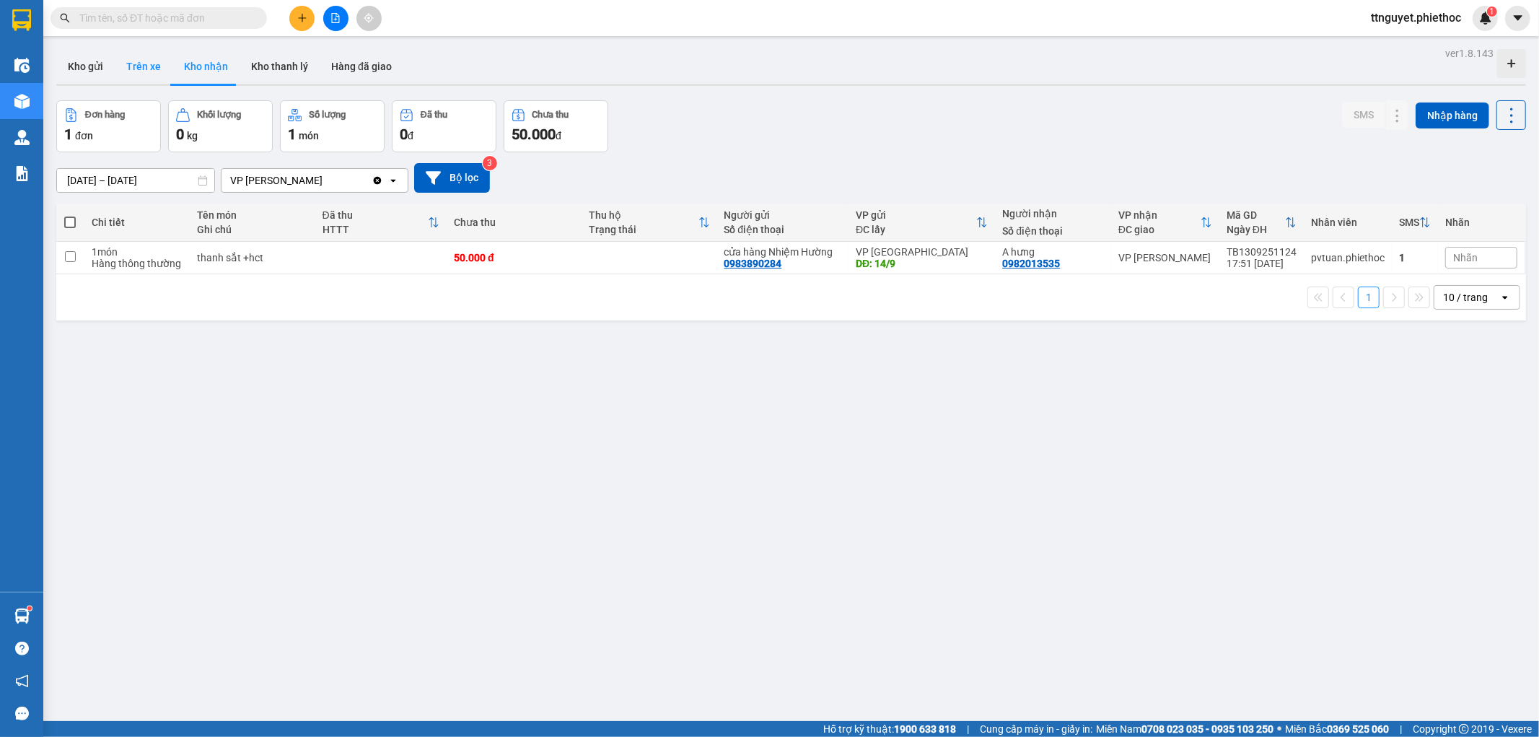
click at [149, 69] on button "Trên xe" at bounding box center [144, 66] width 58 height 35
